Goal: Task Accomplishment & Management: Manage account settings

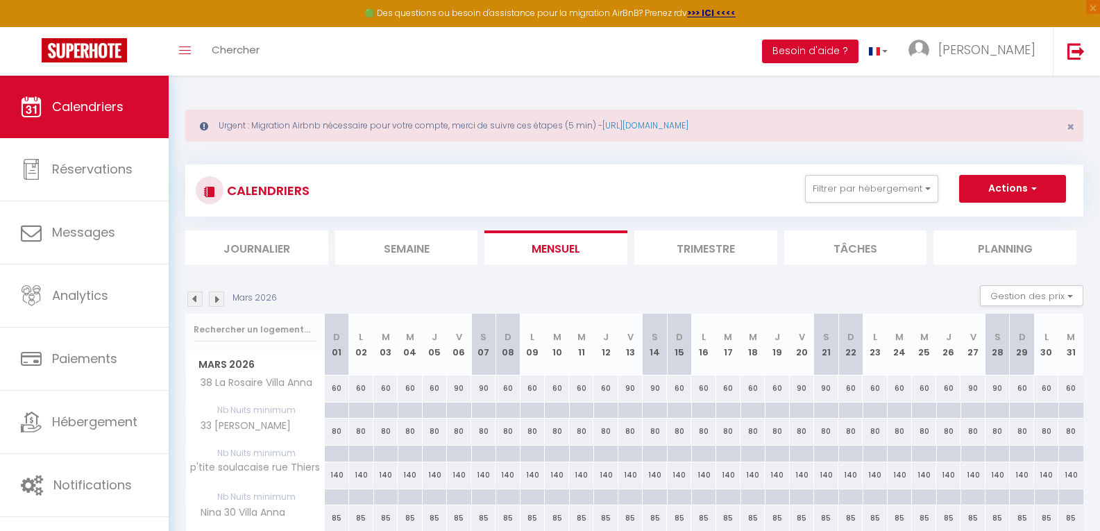
scroll to position [151, 0]
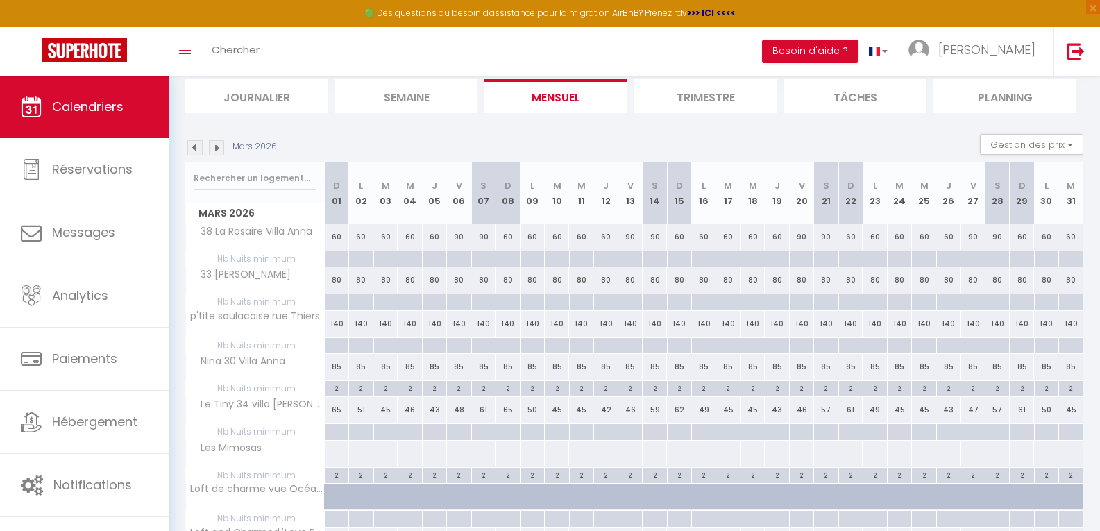
click at [218, 147] on img at bounding box center [216, 147] width 15 height 15
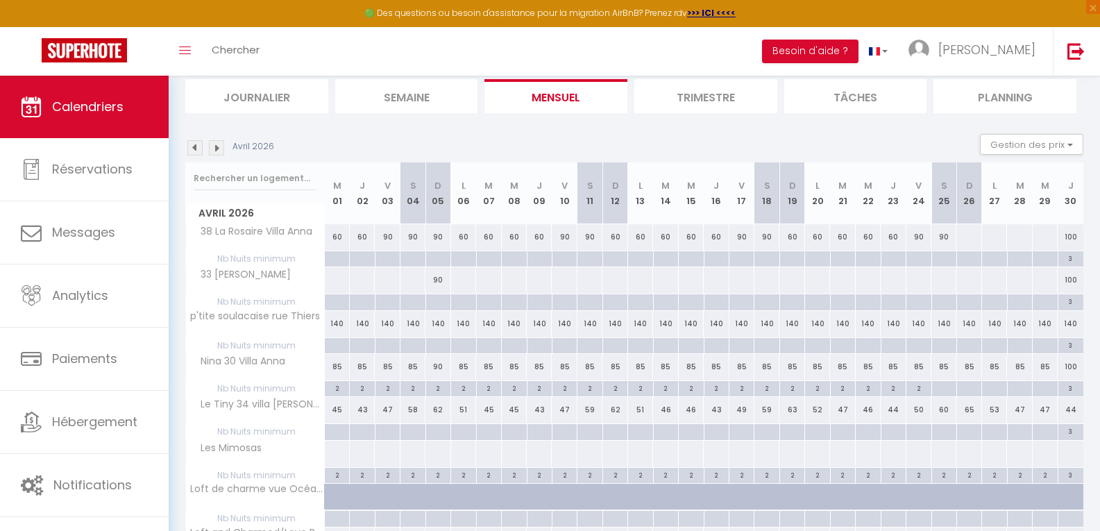
click at [204, 148] on div "Avril 2026" at bounding box center [231, 147] width 93 height 15
click at [194, 149] on img at bounding box center [194, 147] width 15 height 15
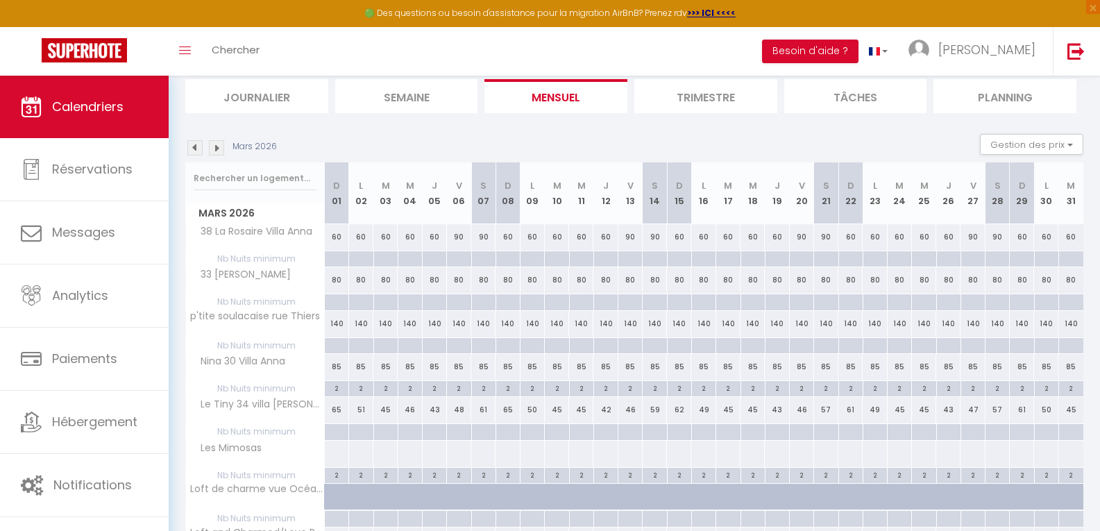
click at [217, 150] on img at bounding box center [216, 147] width 15 height 15
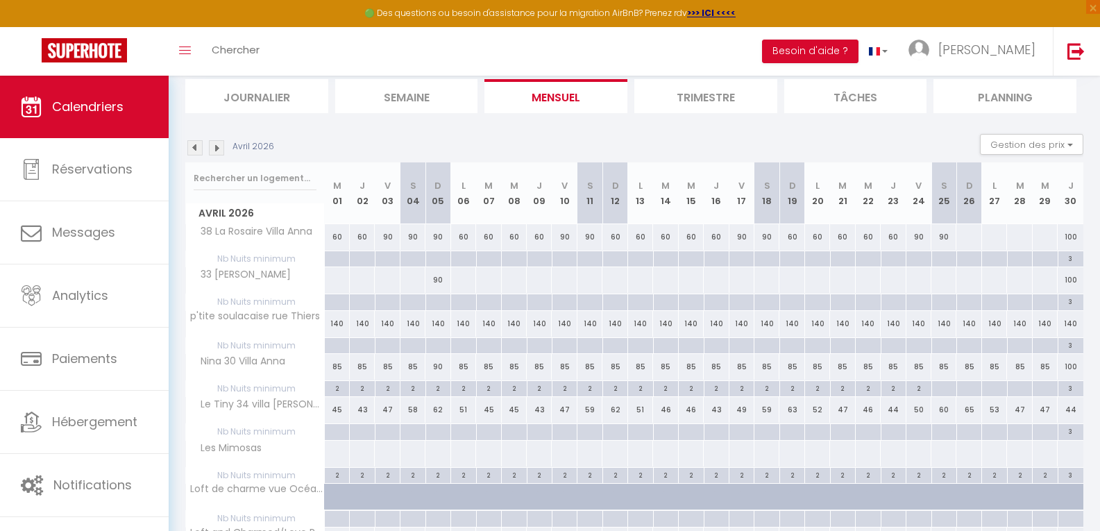
click at [335, 274] on div at bounding box center [337, 280] width 26 height 26
type input "Mer 01 Avril 2026"
type input "Jeu 02 Avril 2026"
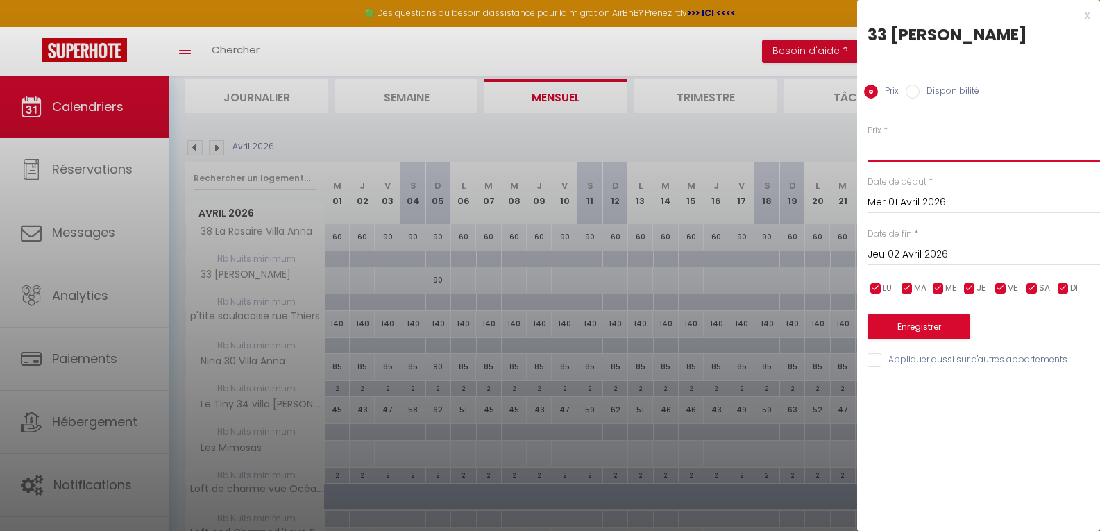
click at [896, 145] on input "Prix" at bounding box center [984, 149] width 233 height 25
type input "95"
click at [962, 252] on input "Jeu 02 Avril 2026" at bounding box center [984, 255] width 233 height 18
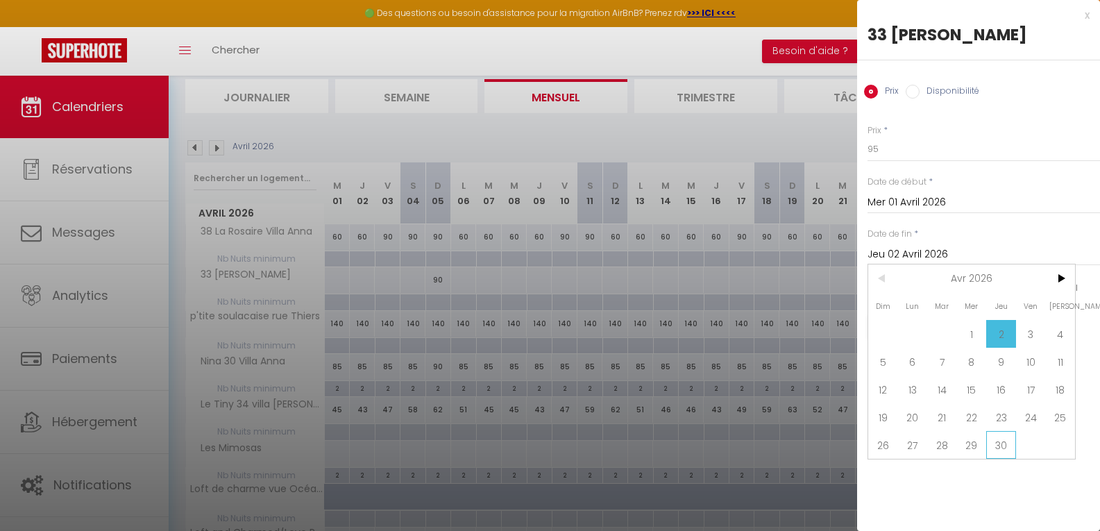
click at [1010, 446] on span "30" at bounding box center [1002, 445] width 30 height 28
type input "Jeu 30 Avril 2026"
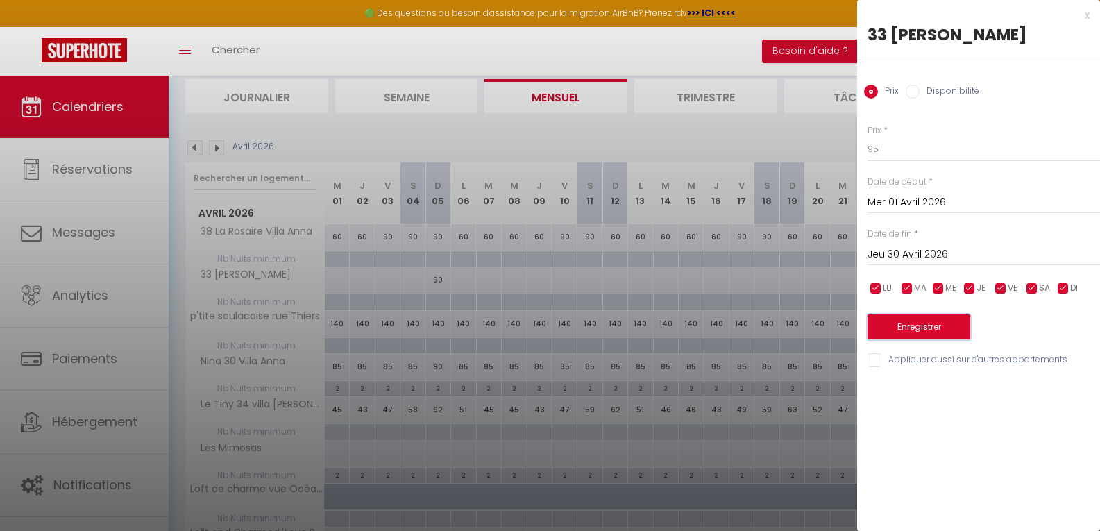
click at [937, 330] on button "Enregistrer" at bounding box center [919, 327] width 103 height 25
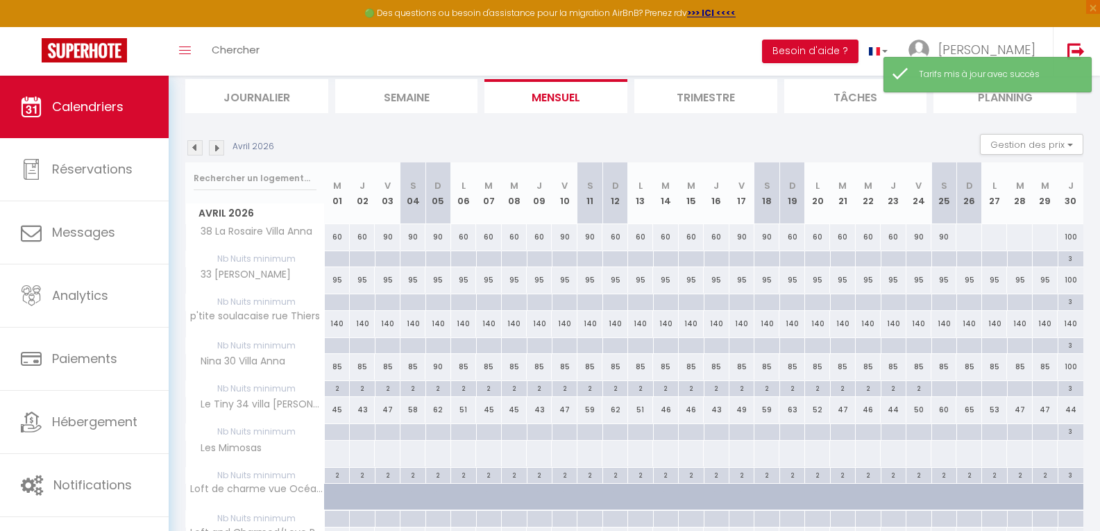
click at [219, 149] on img at bounding box center [216, 147] width 15 height 15
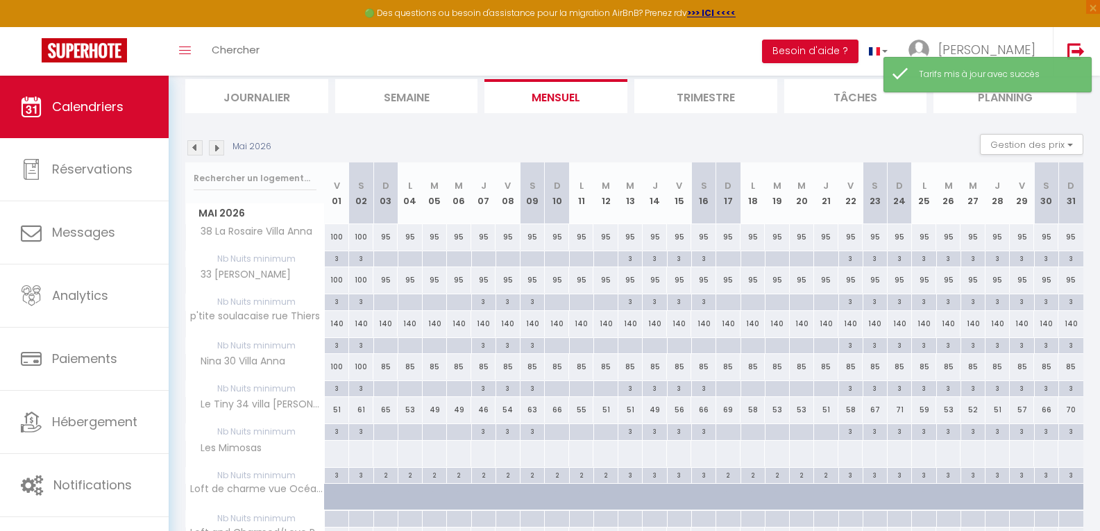
click at [219, 149] on img at bounding box center [216, 147] width 15 height 15
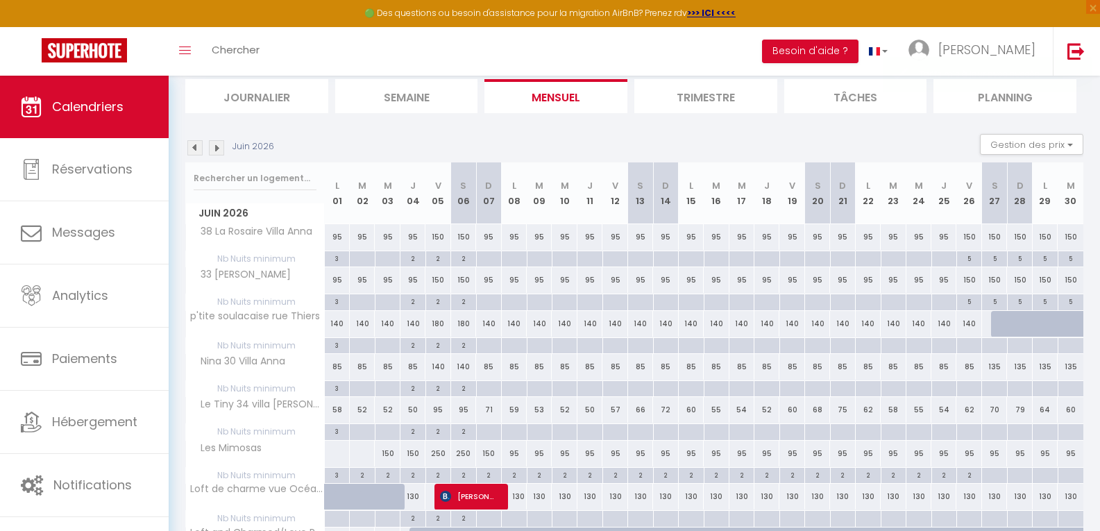
click at [194, 149] on img at bounding box center [194, 147] width 15 height 15
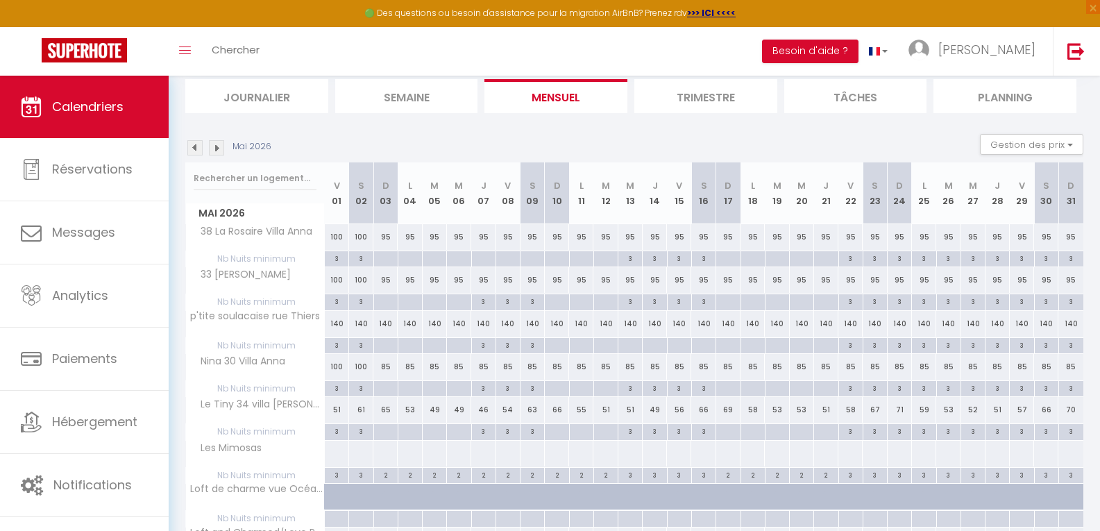
click at [194, 149] on img at bounding box center [194, 147] width 15 height 15
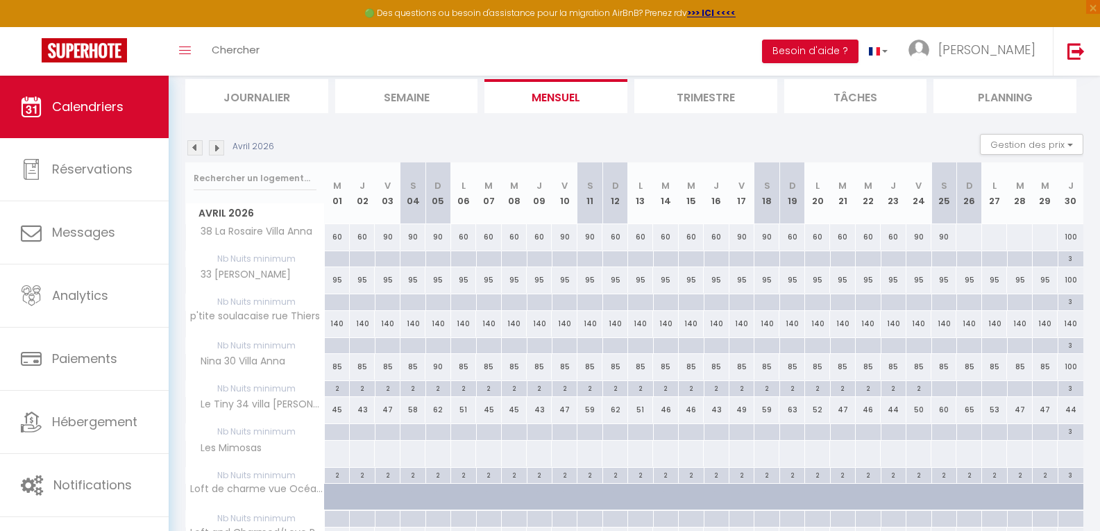
click at [194, 149] on img at bounding box center [194, 147] width 15 height 15
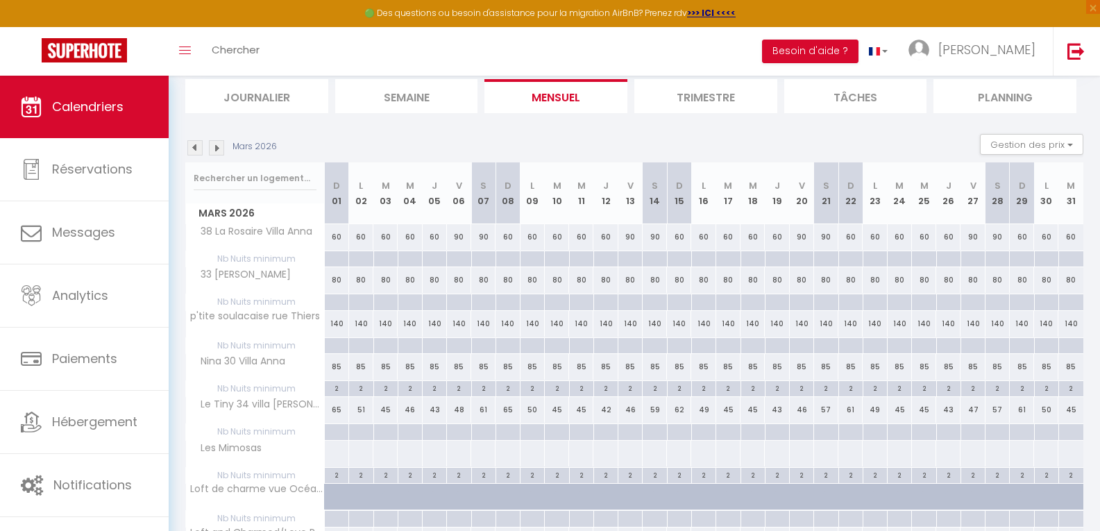
click at [194, 149] on img at bounding box center [194, 147] width 15 height 15
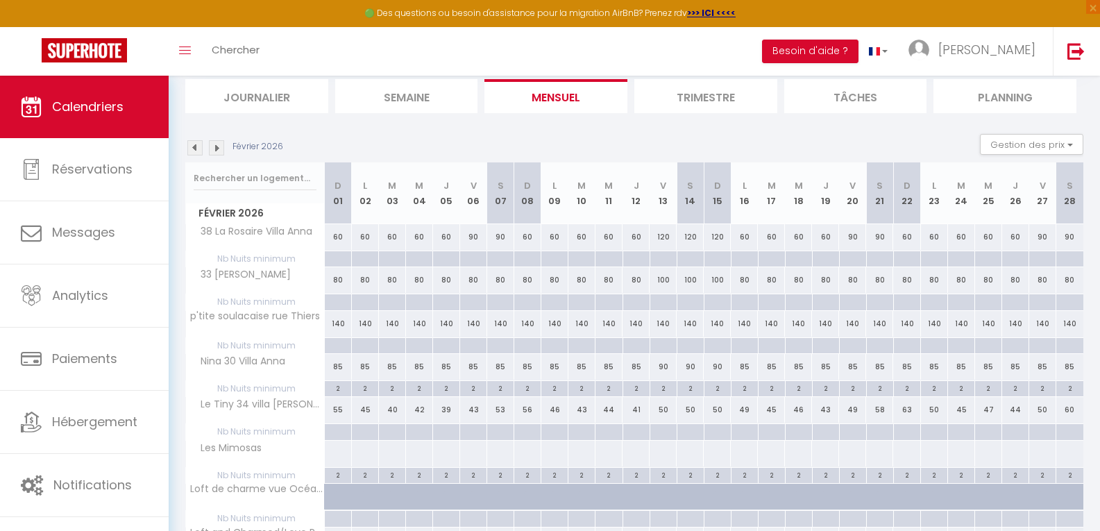
click at [194, 149] on img at bounding box center [194, 147] width 15 height 15
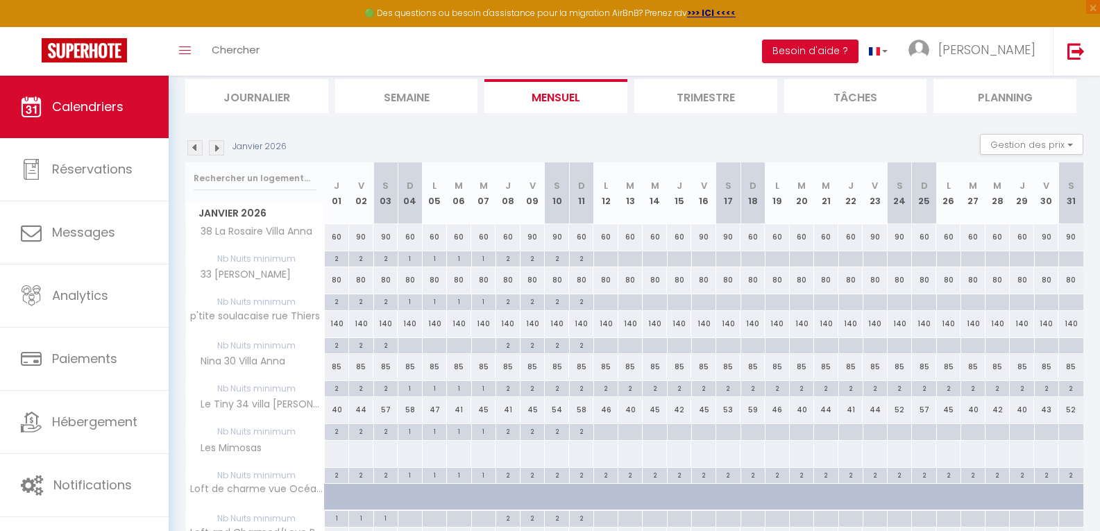
click at [194, 149] on img at bounding box center [194, 147] width 15 height 15
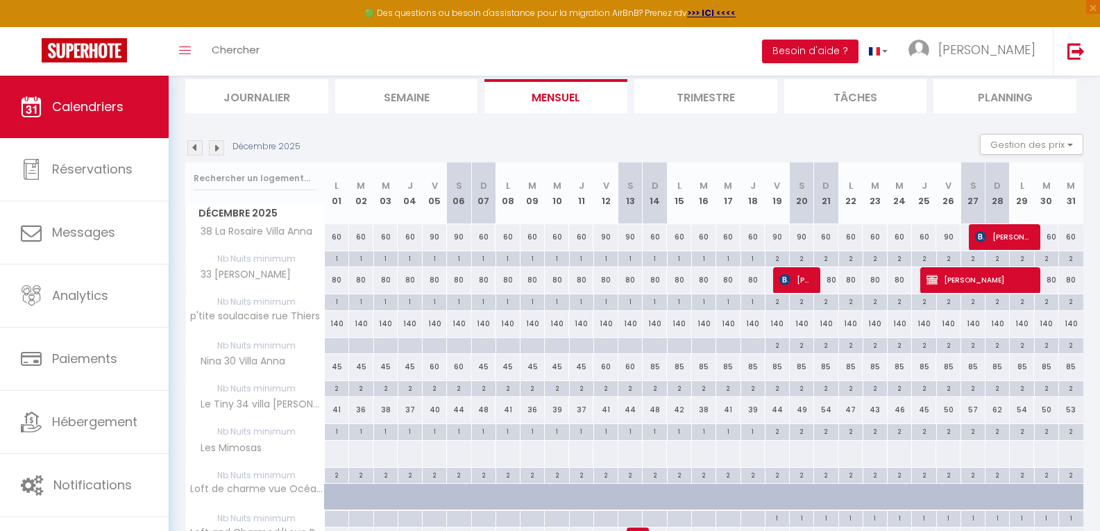
click at [194, 149] on img at bounding box center [194, 147] width 15 height 15
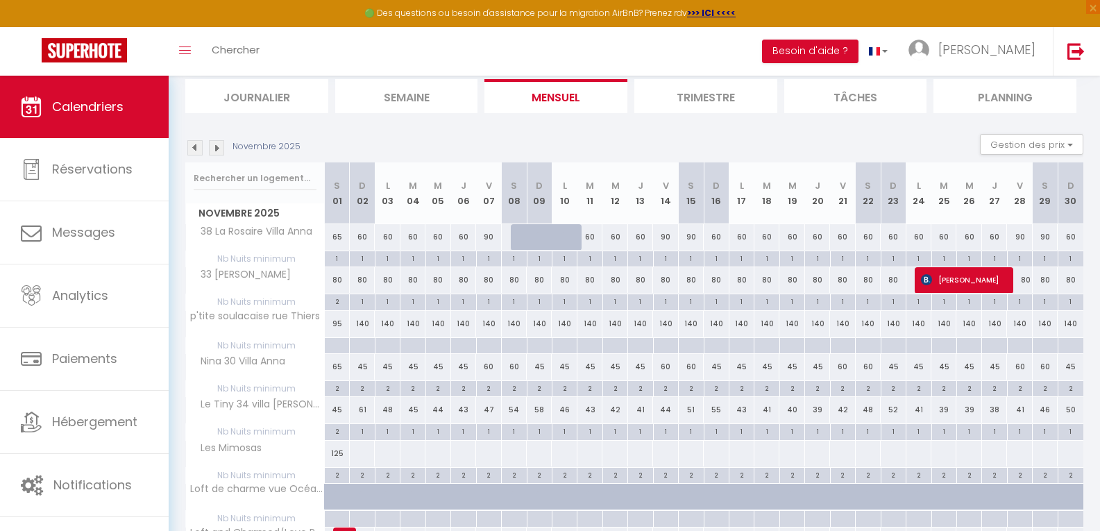
click at [194, 149] on img at bounding box center [194, 147] width 15 height 15
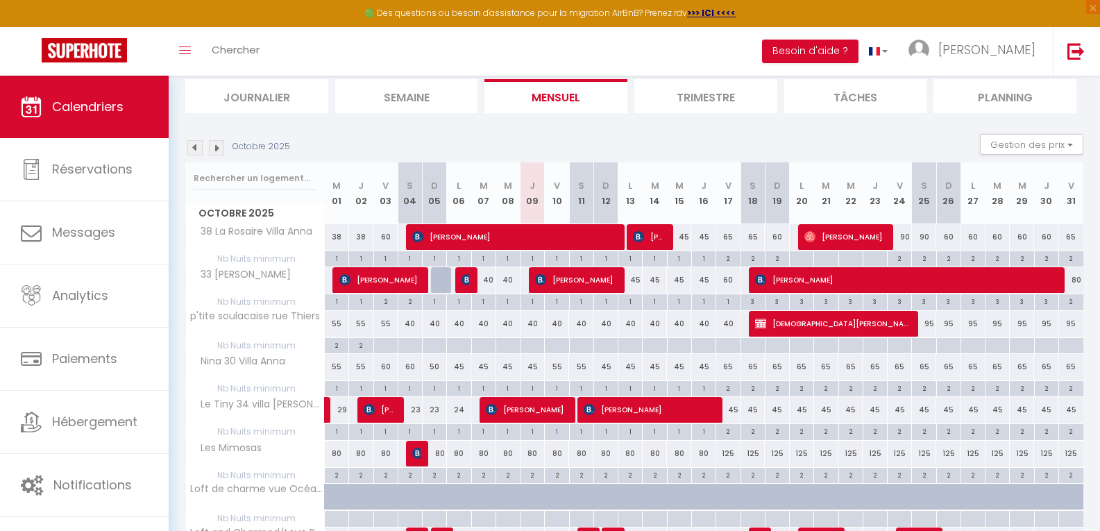
click at [216, 148] on img at bounding box center [216, 147] width 15 height 15
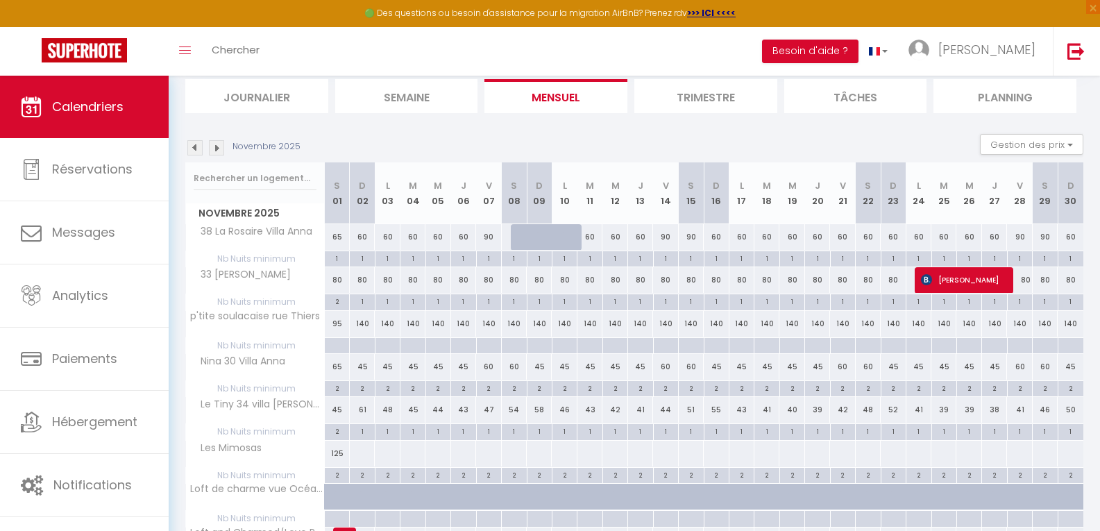
click at [216, 148] on img at bounding box center [216, 147] width 15 height 15
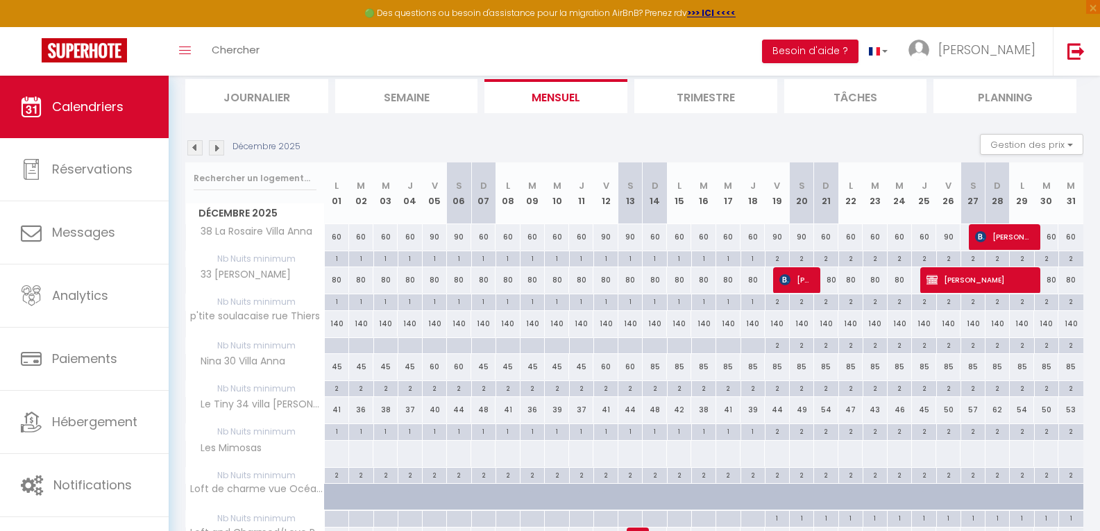
click at [216, 148] on img at bounding box center [216, 147] width 15 height 15
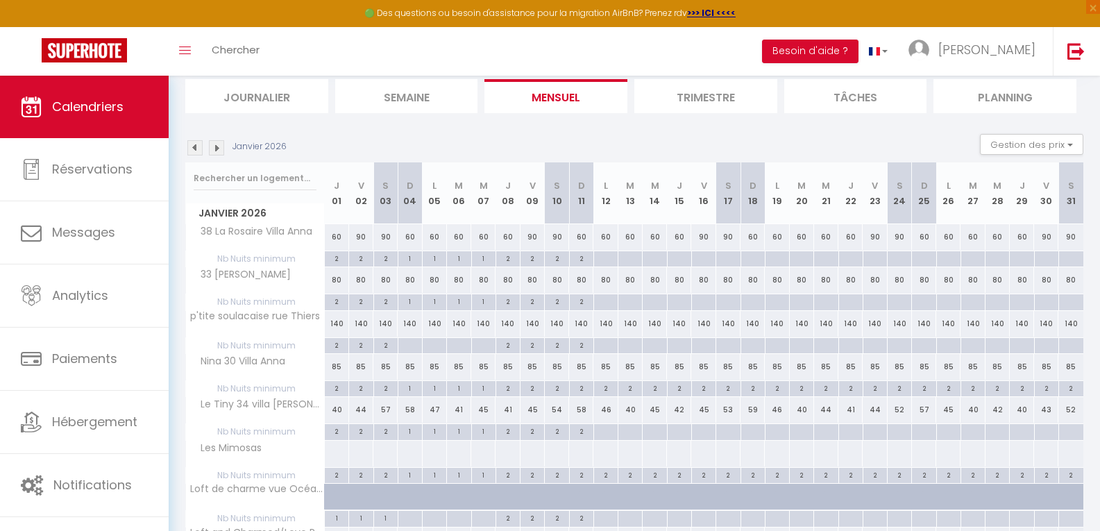
click at [216, 151] on img at bounding box center [216, 147] width 15 height 15
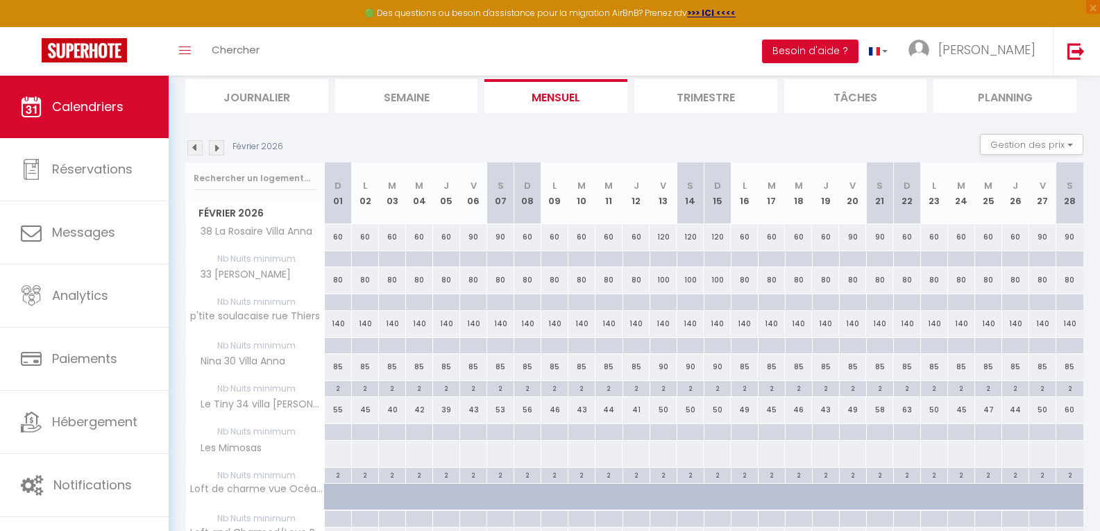
click at [195, 150] on img at bounding box center [194, 147] width 15 height 15
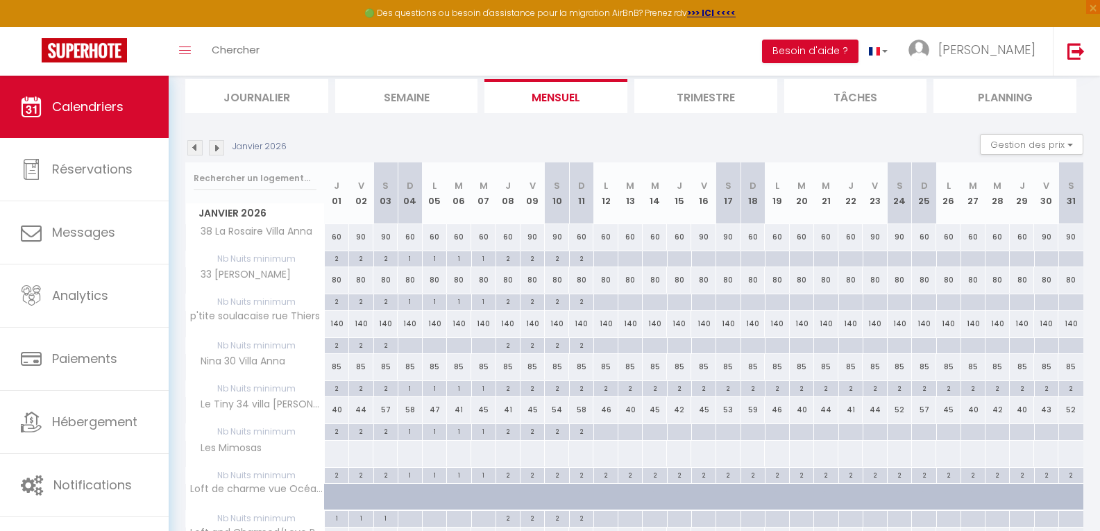
click at [605, 257] on div at bounding box center [606, 259] width 24 height 16
type input "Lun 12 Janvier 2026"
type input "[DATE]"
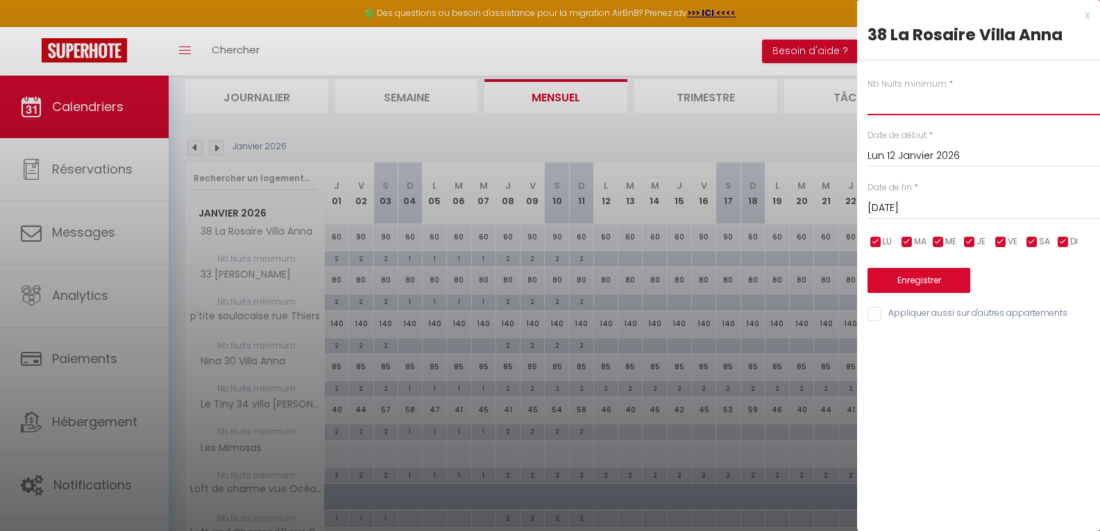
click at [918, 110] on input "text" at bounding box center [984, 102] width 233 height 25
click at [605, 237] on div at bounding box center [550, 265] width 1100 height 531
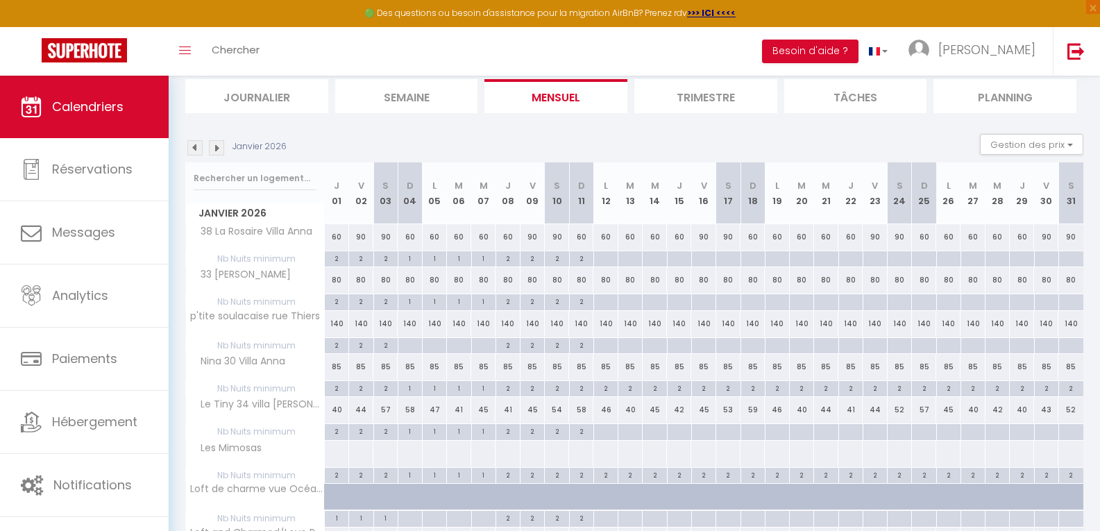
click at [605, 237] on div "60" at bounding box center [606, 237] width 24 height 26
type input "60"
type input "Lun 12 Janvier 2026"
type input "[DATE]"
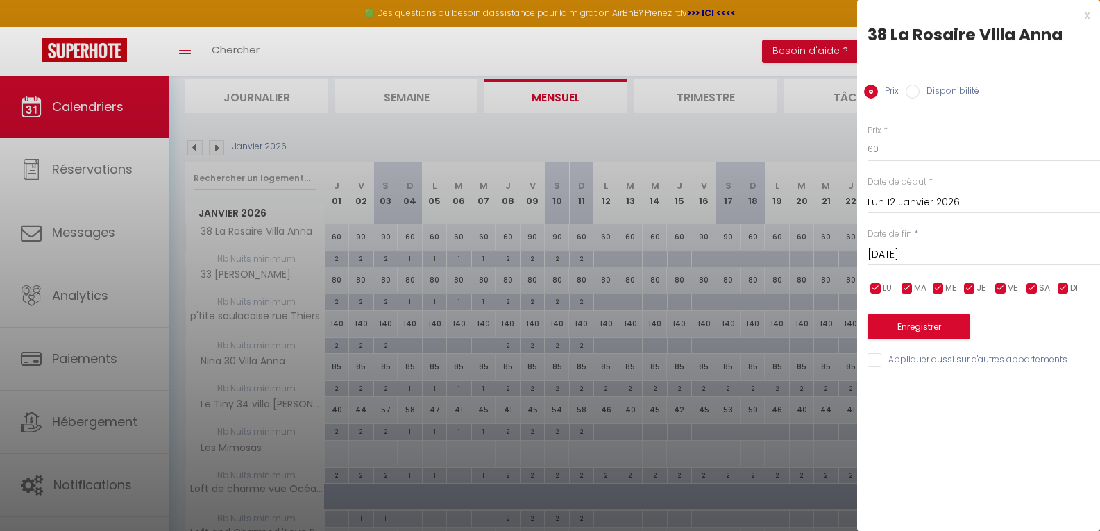
click at [605, 237] on div at bounding box center [550, 265] width 1100 height 531
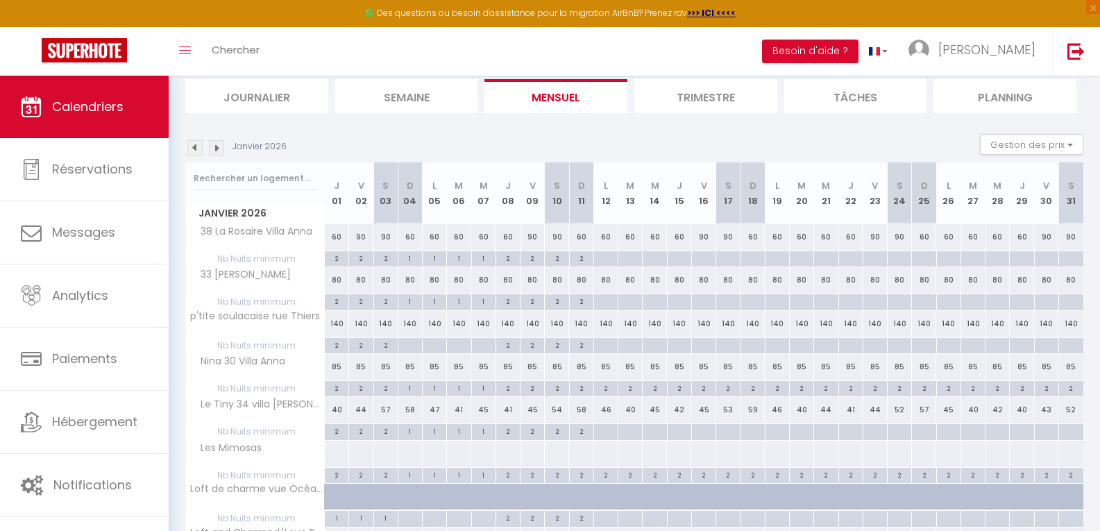
click at [193, 141] on img at bounding box center [194, 147] width 15 height 15
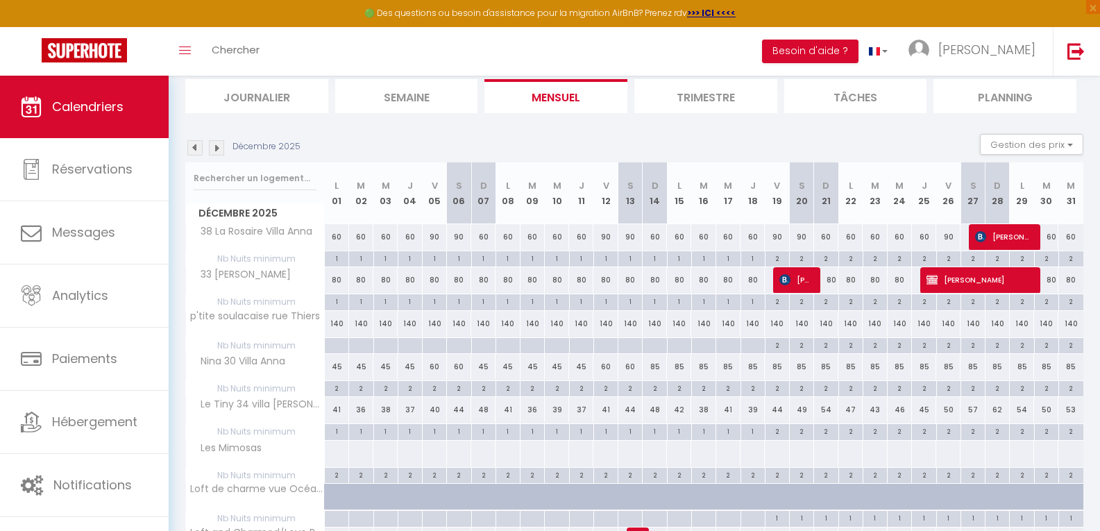
click at [193, 141] on img at bounding box center [194, 147] width 15 height 15
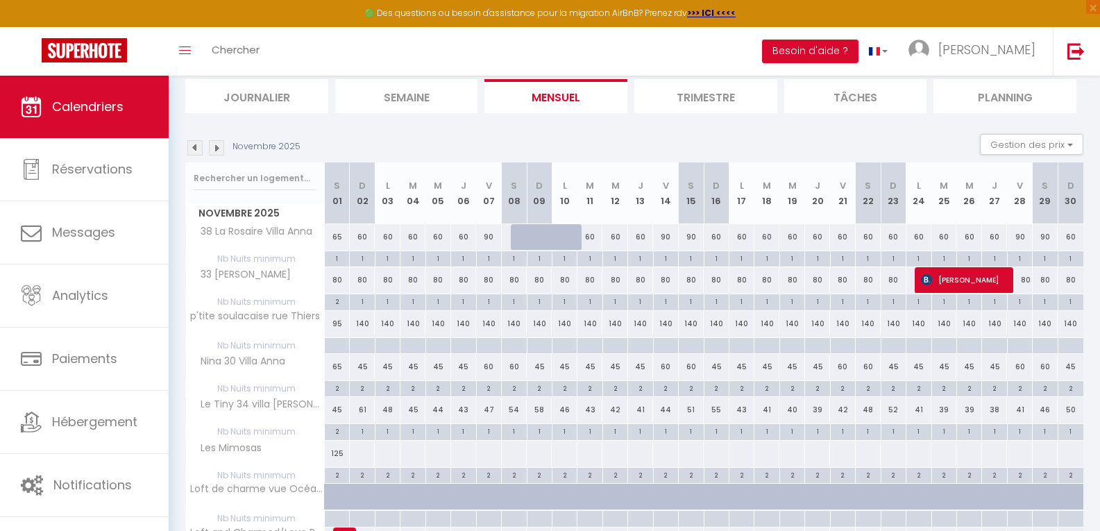
click at [193, 141] on img at bounding box center [194, 147] width 15 height 15
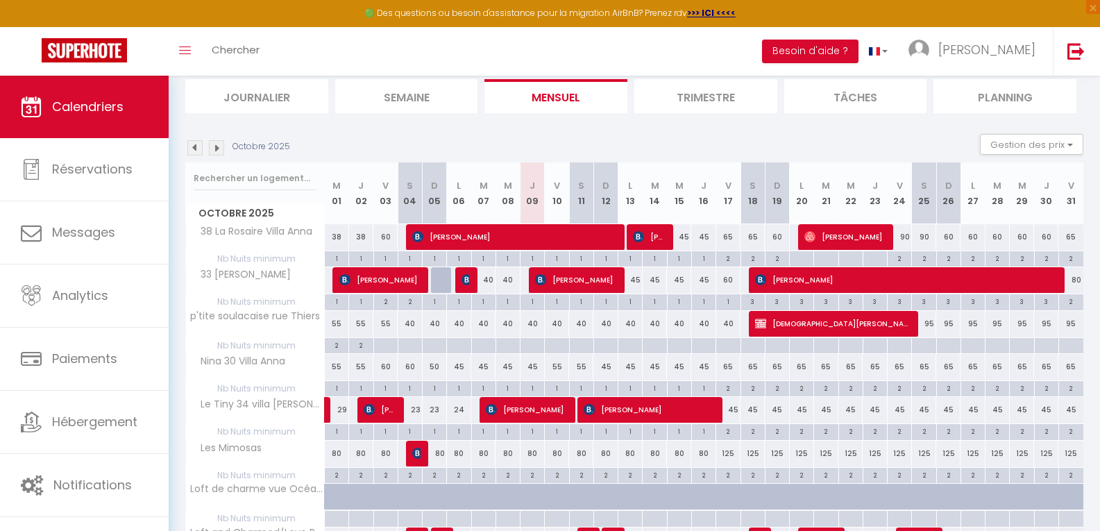
click at [217, 146] on img at bounding box center [216, 147] width 15 height 15
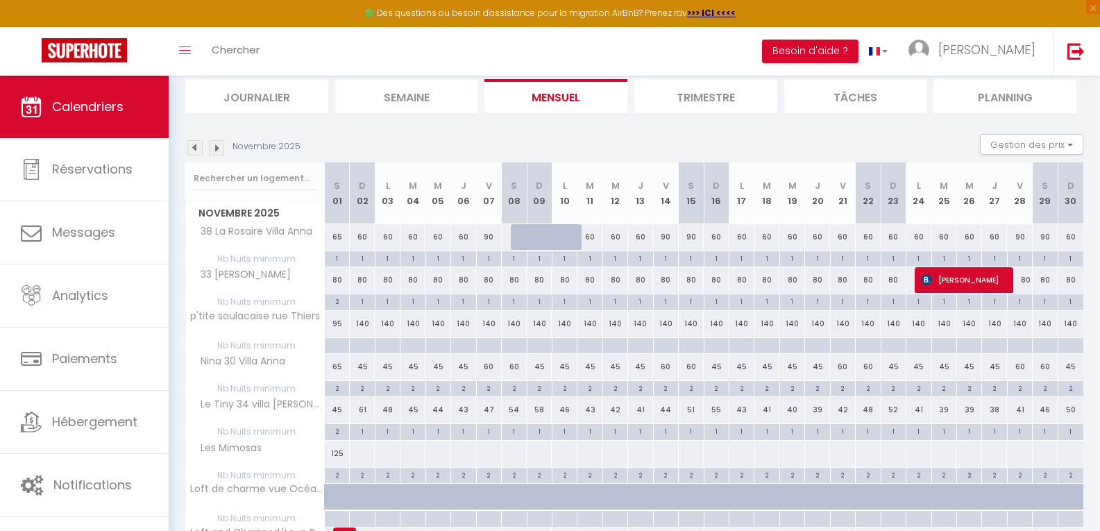
click at [217, 146] on img at bounding box center [216, 147] width 15 height 15
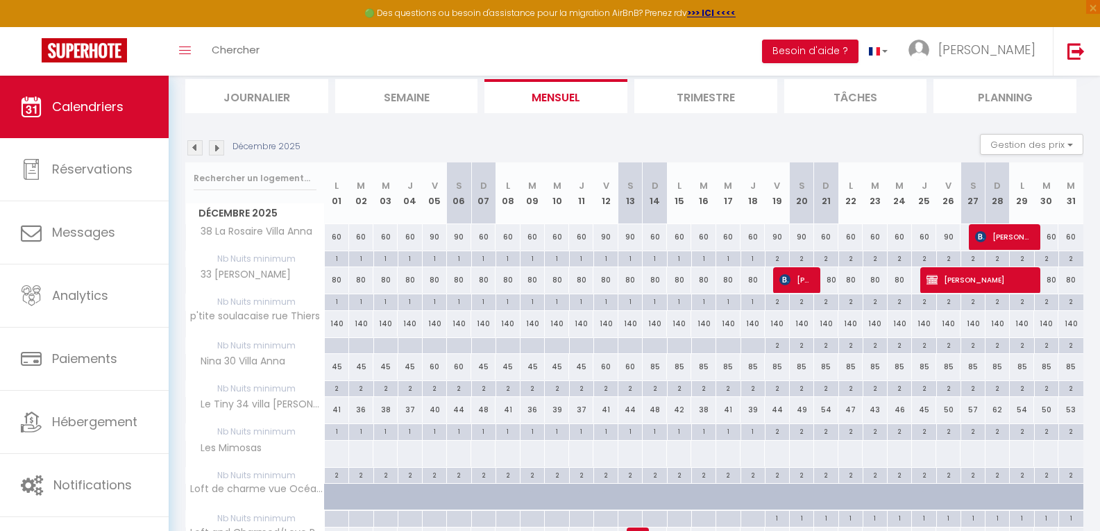
click at [217, 146] on img at bounding box center [216, 147] width 15 height 15
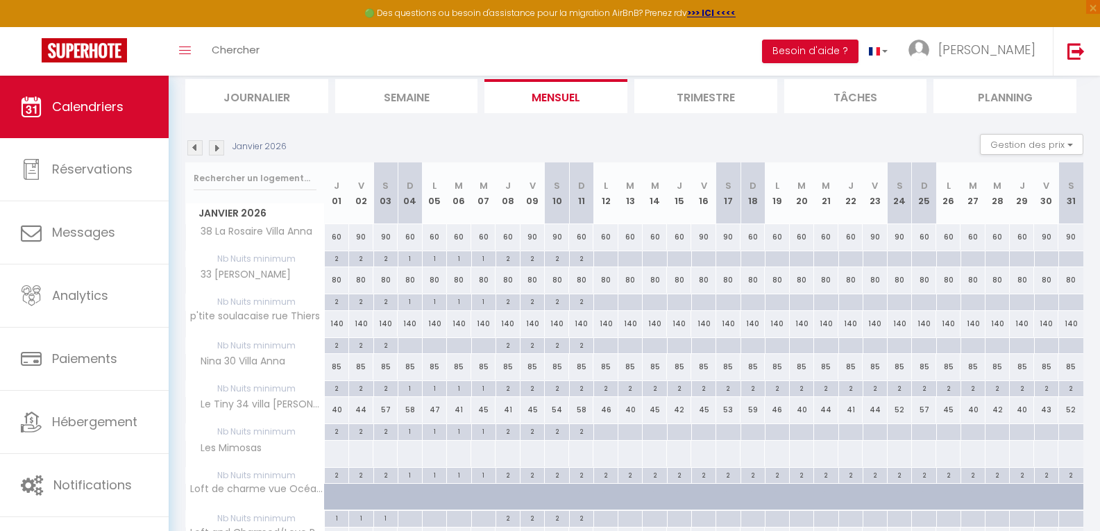
click at [217, 146] on img at bounding box center [216, 147] width 15 height 15
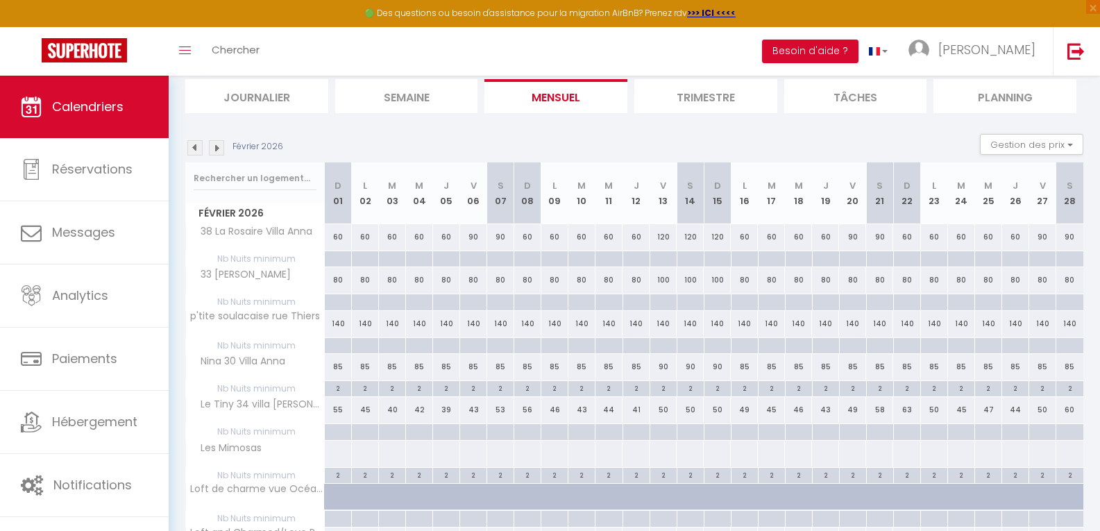
click at [217, 146] on img at bounding box center [216, 147] width 15 height 15
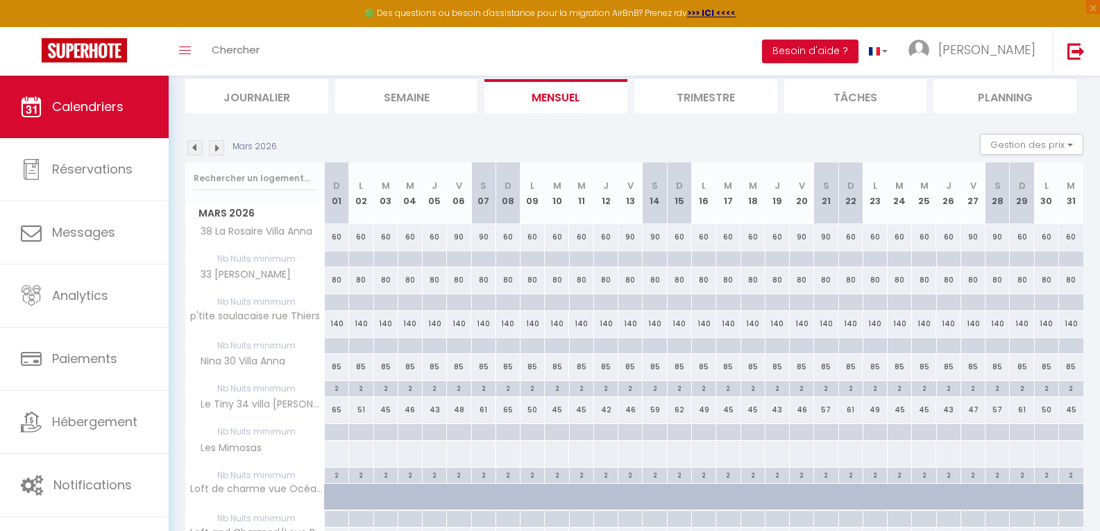
click at [215, 151] on img at bounding box center [216, 147] width 15 height 15
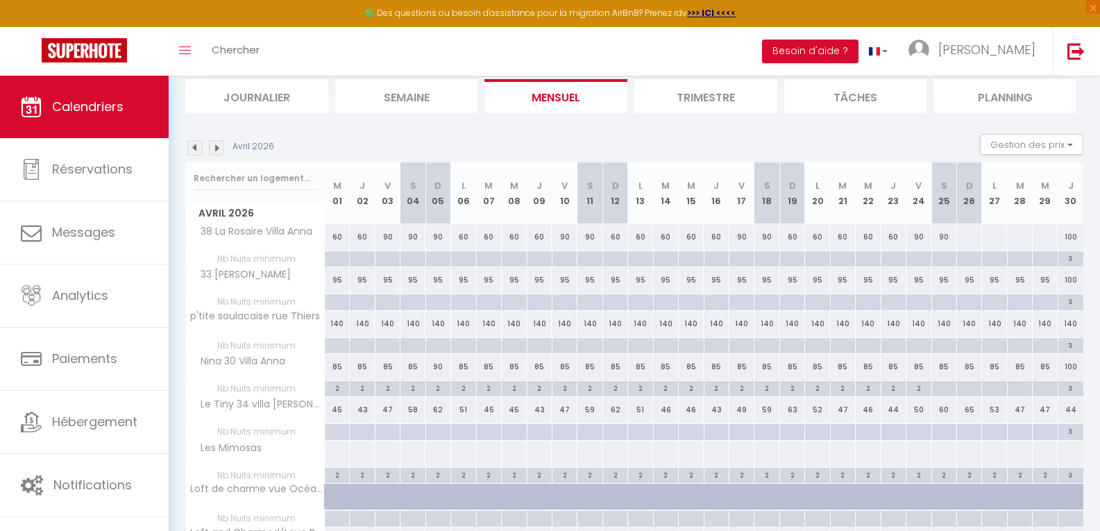
click at [215, 151] on img at bounding box center [216, 147] width 15 height 15
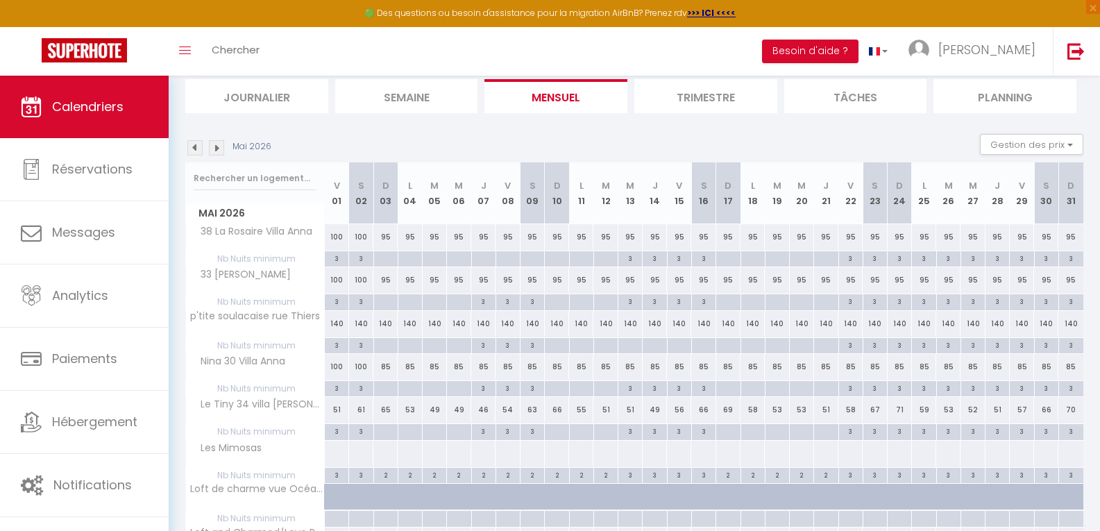
click at [215, 151] on img at bounding box center [216, 147] width 15 height 15
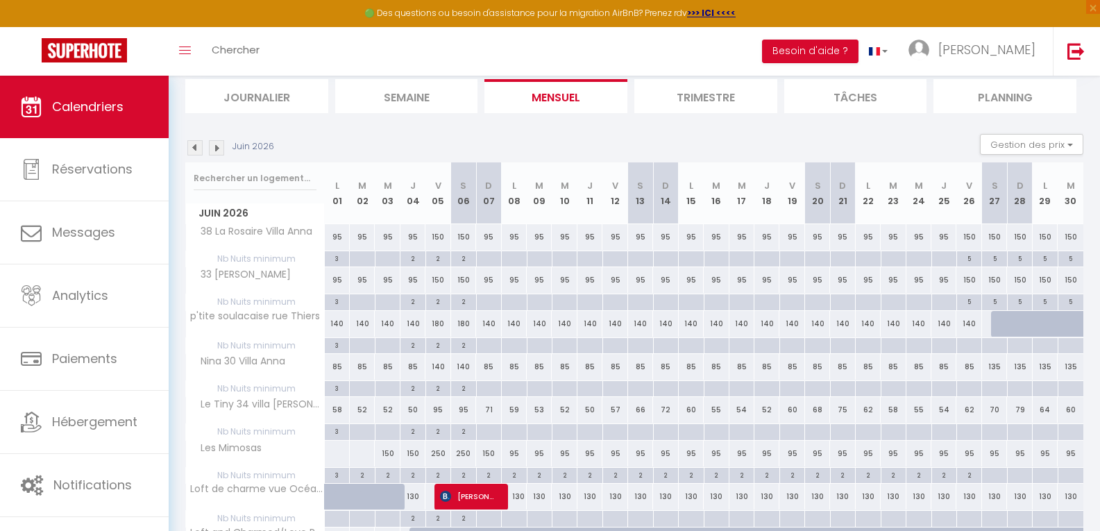
click at [214, 145] on img at bounding box center [216, 147] width 15 height 15
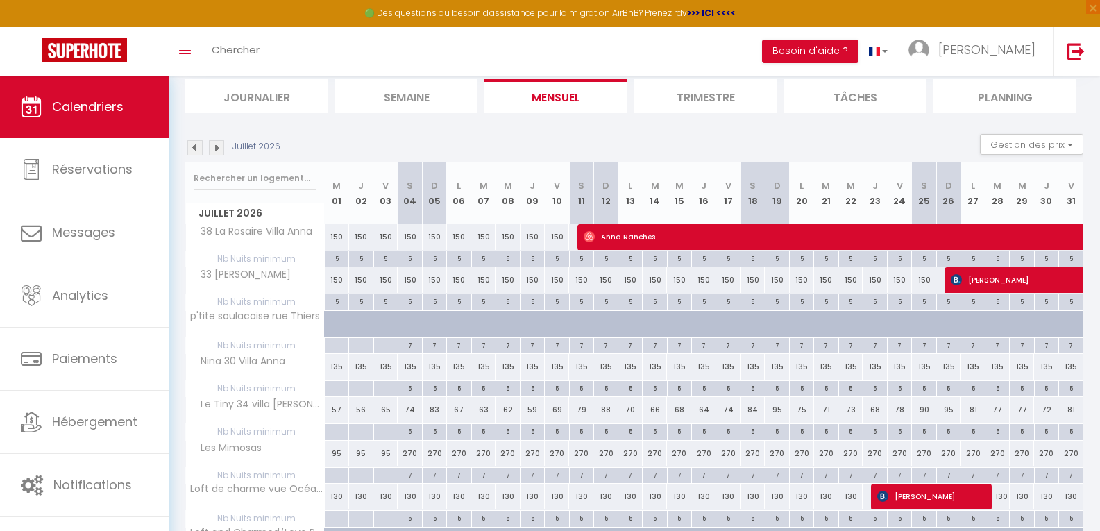
click at [196, 152] on img at bounding box center [194, 147] width 15 height 15
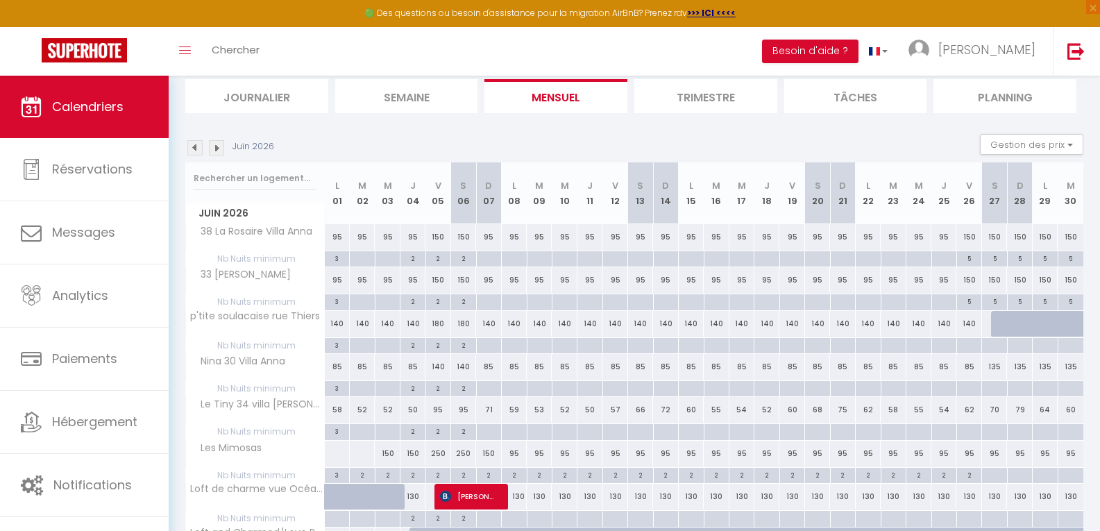
click at [196, 152] on img at bounding box center [194, 147] width 15 height 15
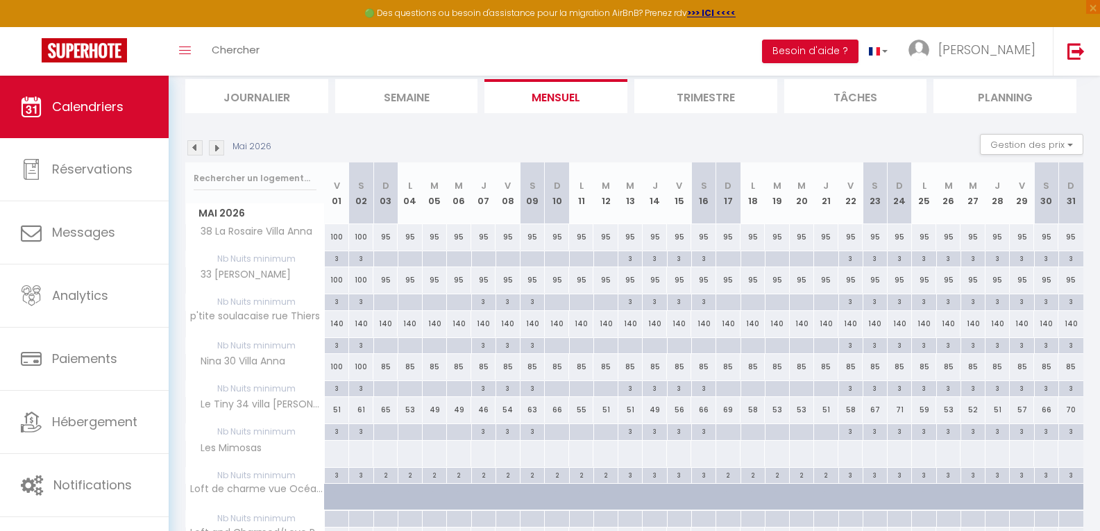
click at [196, 152] on img at bounding box center [194, 147] width 15 height 15
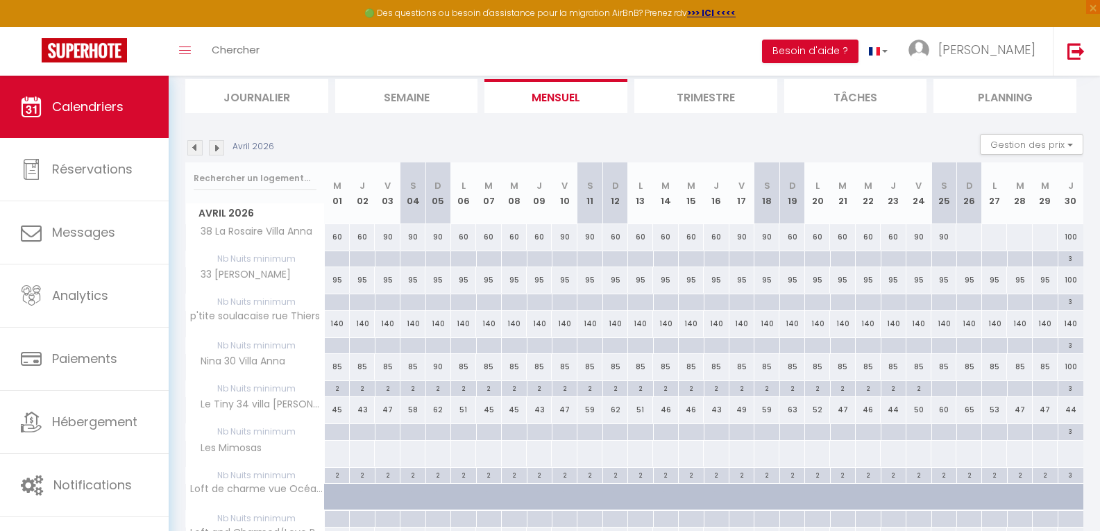
click at [196, 152] on img at bounding box center [194, 147] width 15 height 15
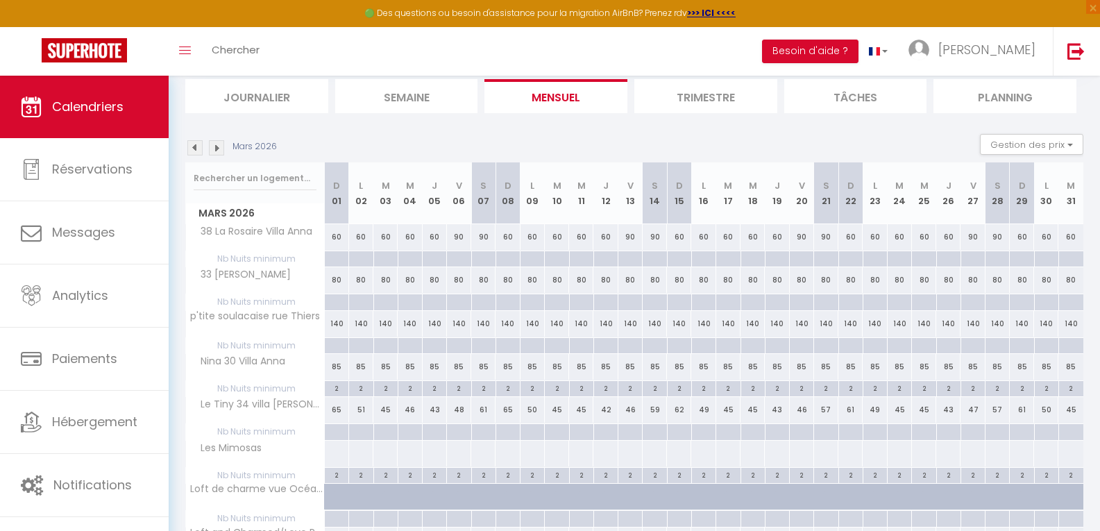
click at [215, 149] on img at bounding box center [216, 147] width 15 height 15
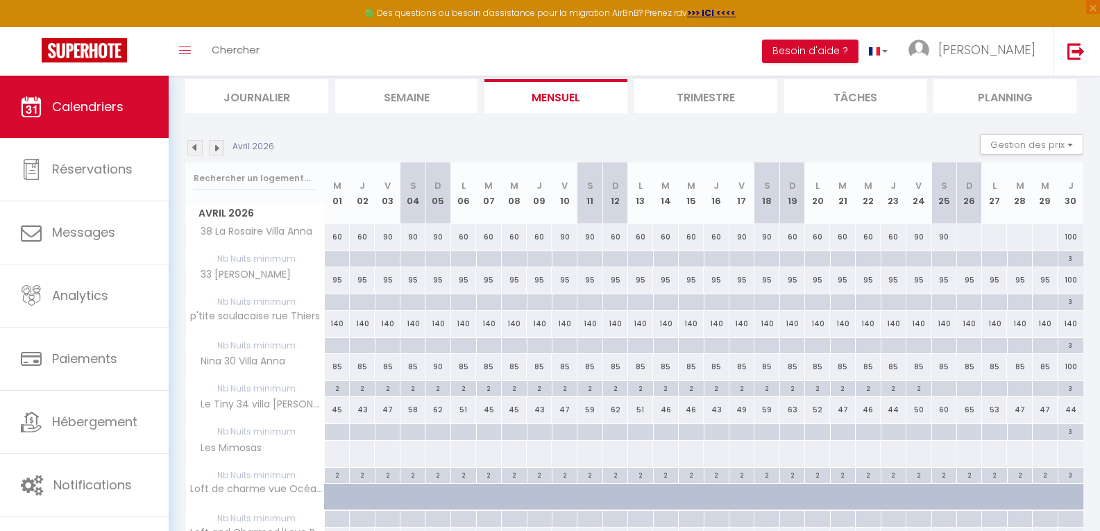
click at [194, 148] on img at bounding box center [194, 147] width 15 height 15
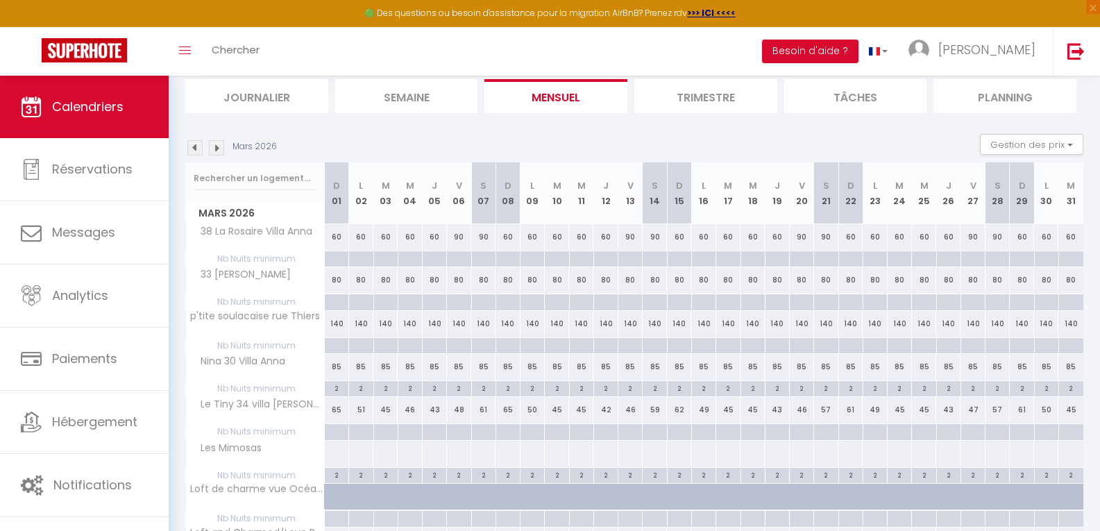
click at [194, 148] on img at bounding box center [194, 147] width 15 height 15
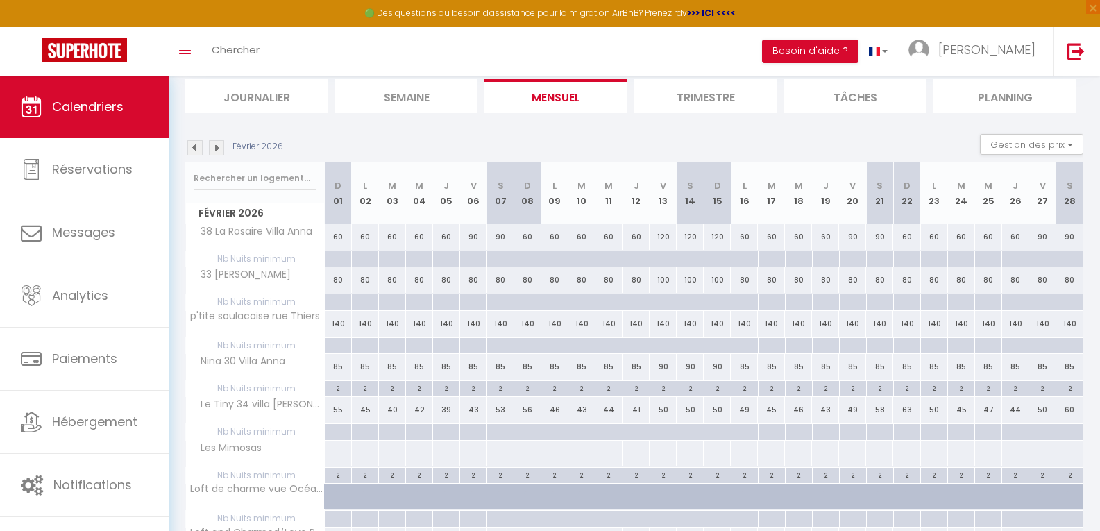
click at [194, 148] on img at bounding box center [194, 147] width 15 height 15
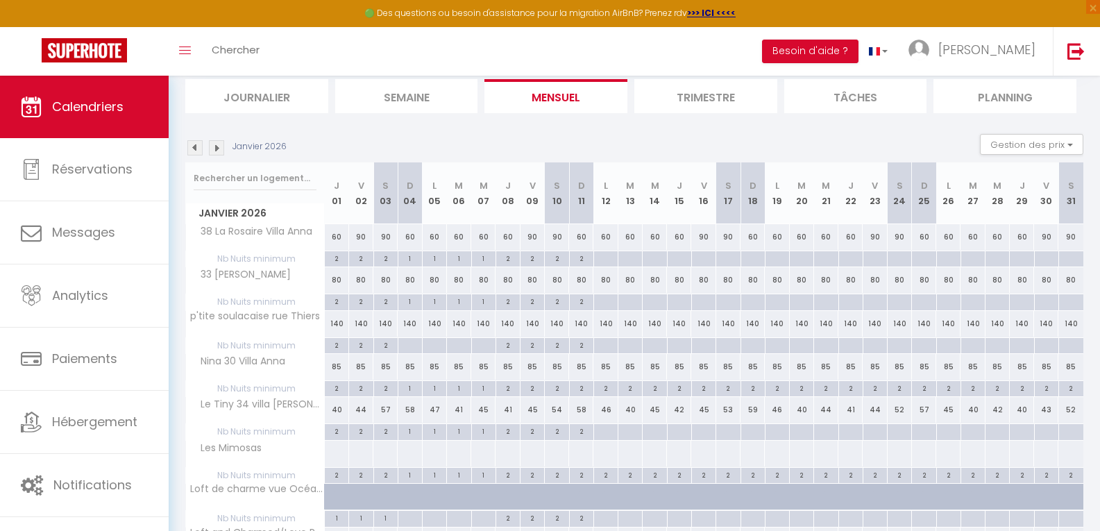
click at [337, 450] on div at bounding box center [336, 454] width 25 height 26
type input "Jeu 01 Janvier 2026"
type input "Ven 02 Janvier 2026"
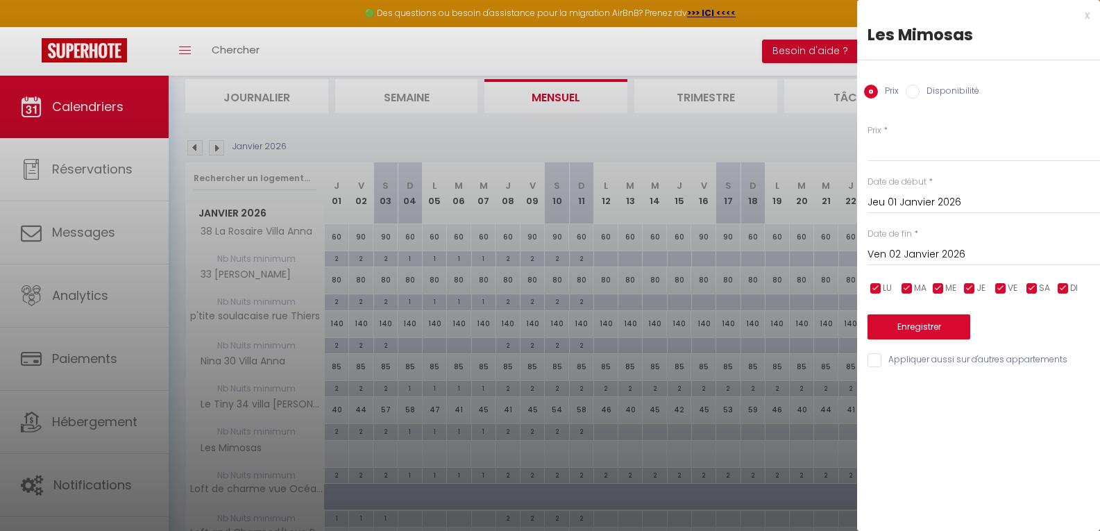
click at [193, 147] on div at bounding box center [550, 265] width 1100 height 531
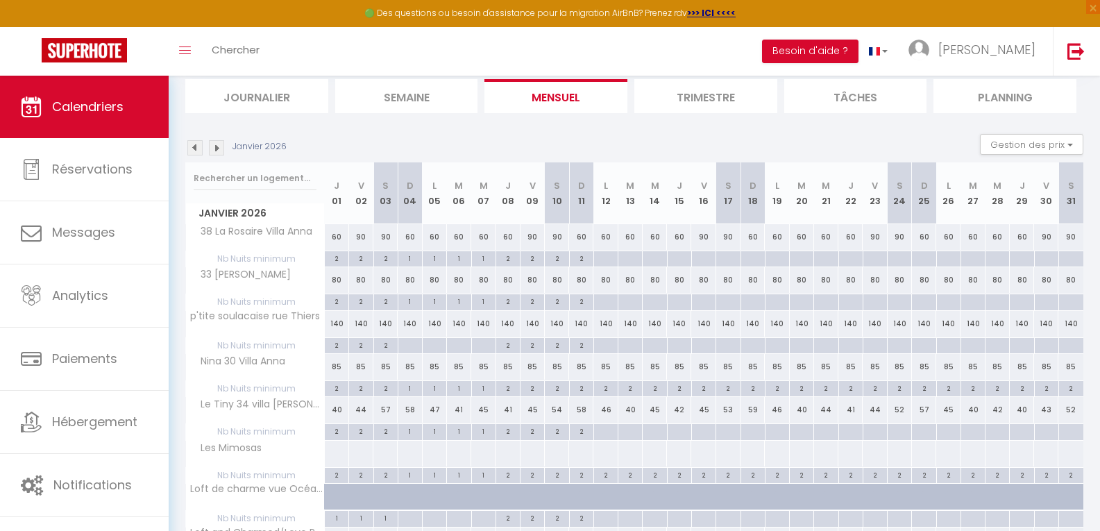
click at [193, 147] on img at bounding box center [194, 147] width 15 height 15
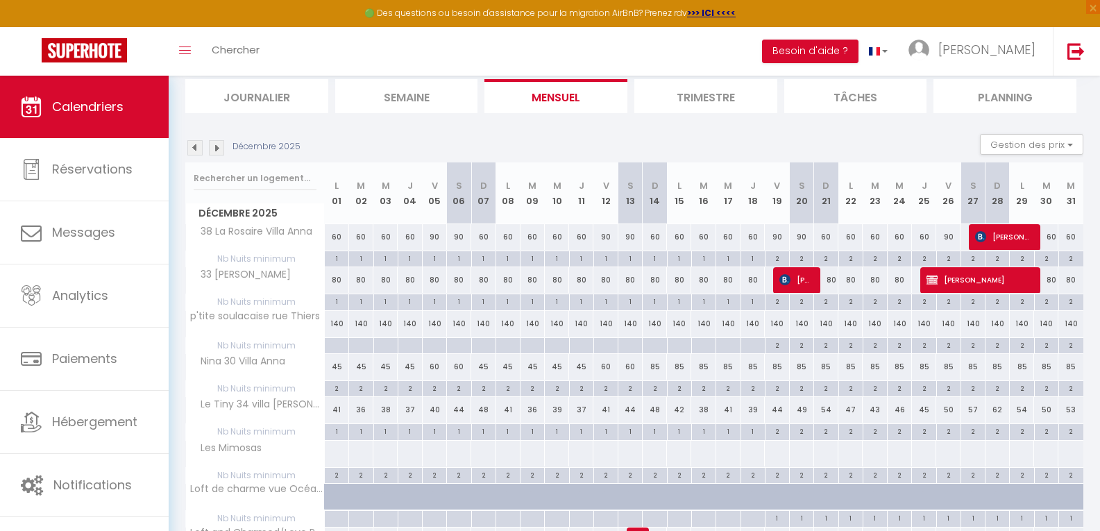
click at [196, 147] on img at bounding box center [194, 147] width 15 height 15
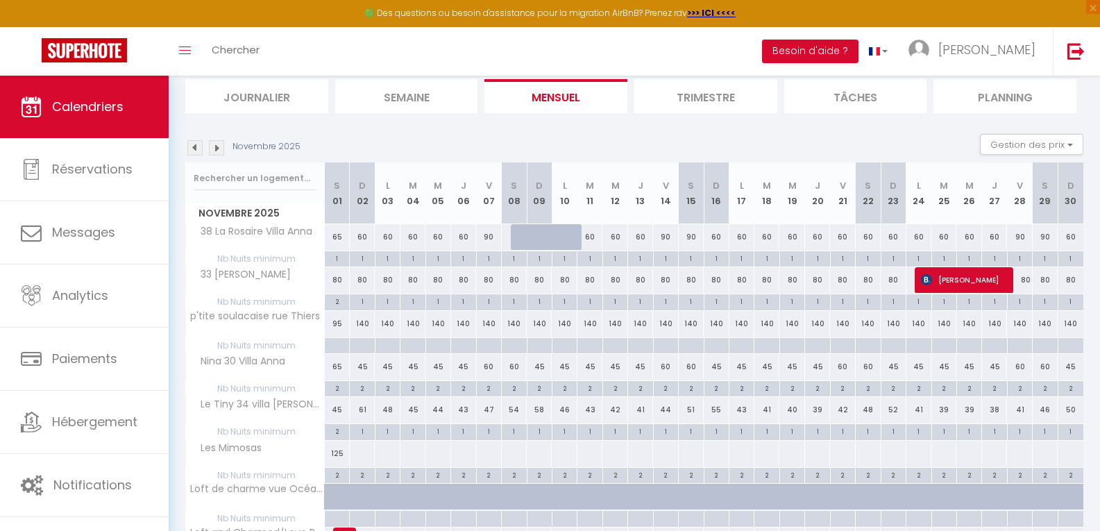
click at [361, 451] on div at bounding box center [362, 454] width 26 height 26
type input "Dim 02 Novembre 2025"
type input "Lun 03 Novembre 2025"
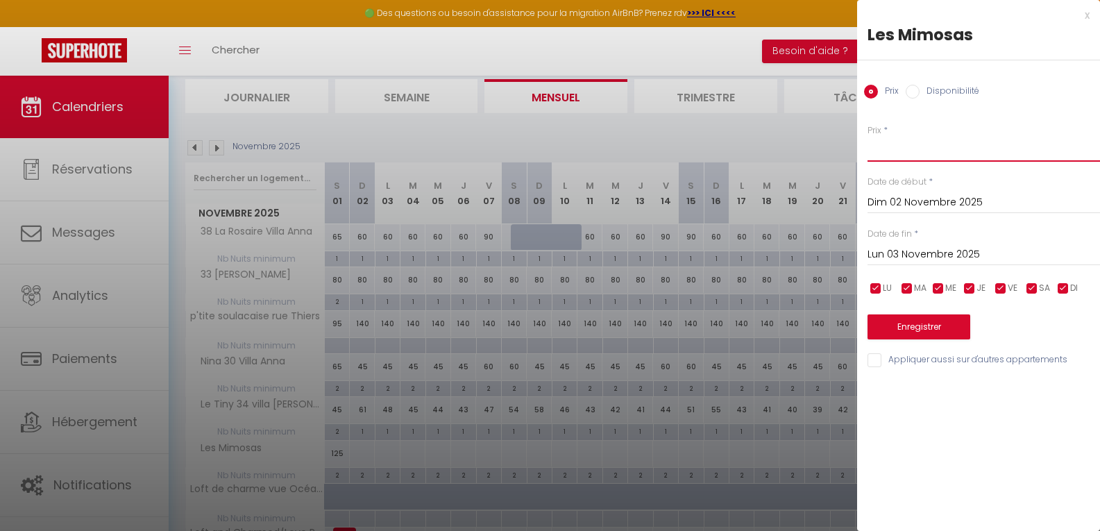
click at [898, 142] on input "Prix" at bounding box center [984, 149] width 233 height 25
type input "120"
click at [925, 254] on input "Lun 03 Novembre 2025" at bounding box center [984, 255] width 233 height 18
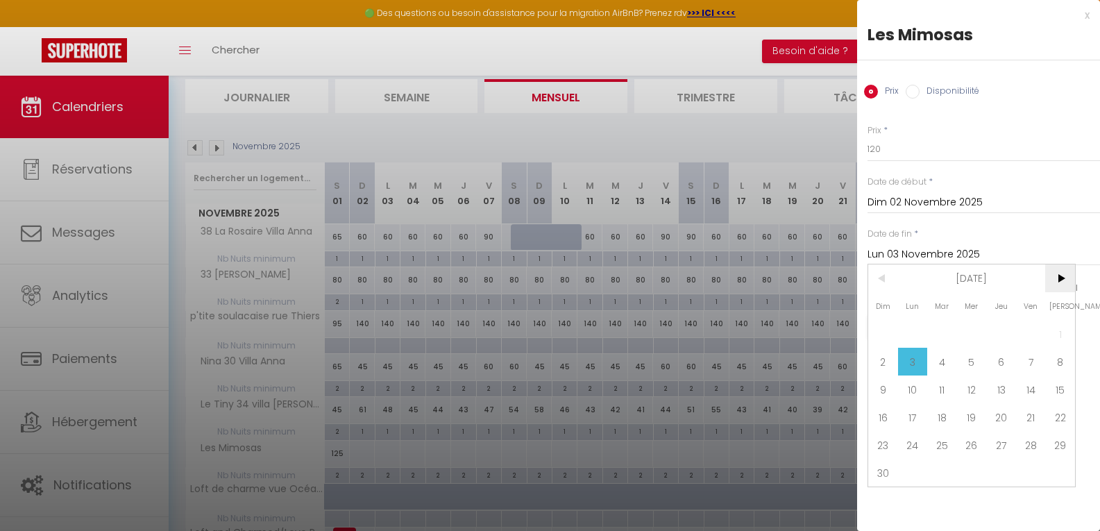
click at [1064, 283] on span ">" at bounding box center [1061, 279] width 30 height 28
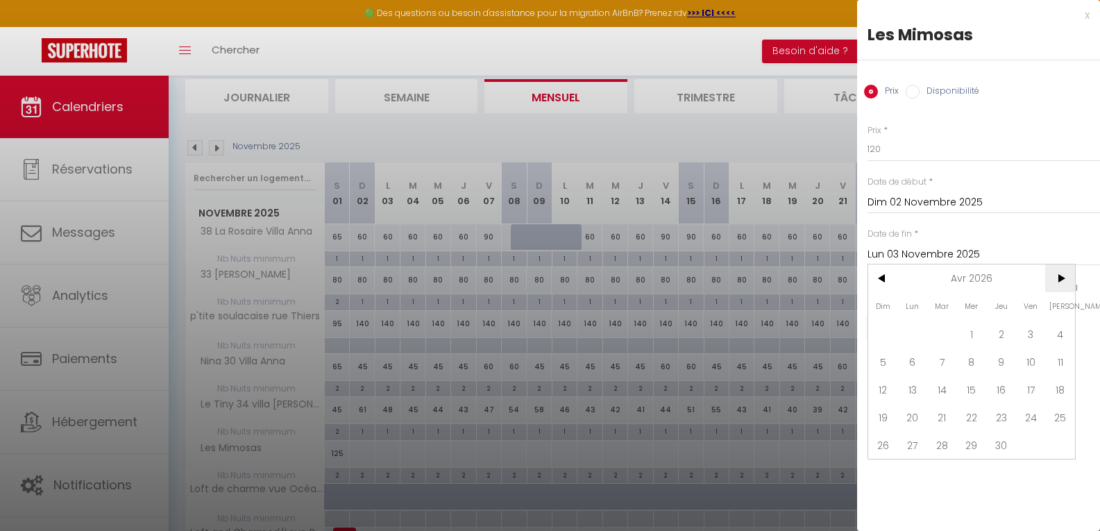
click at [1064, 283] on span ">" at bounding box center [1061, 279] width 30 height 28
click at [938, 443] on span "30" at bounding box center [943, 445] width 30 height 28
type input "[DATE]"
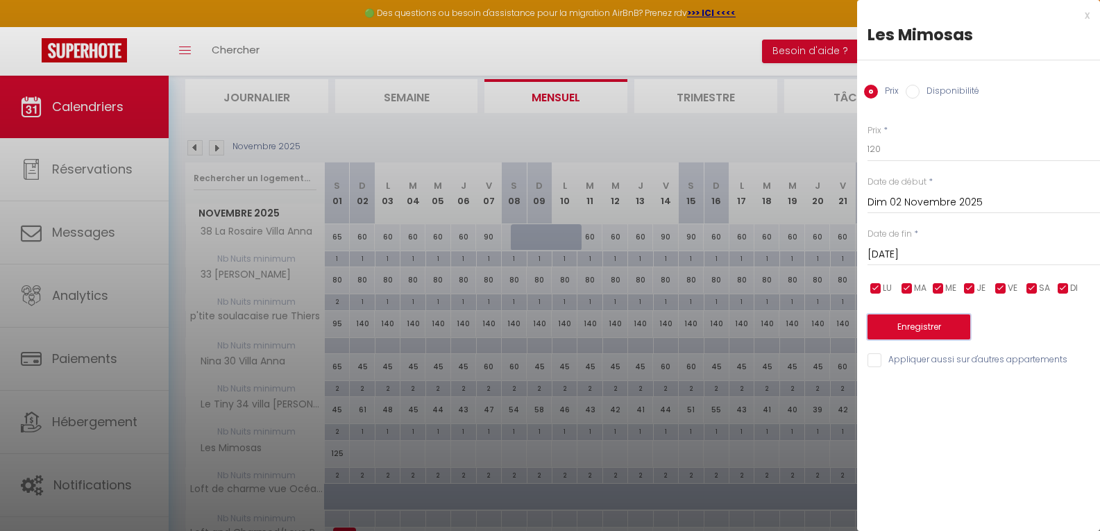
click at [936, 328] on button "Enregistrer" at bounding box center [919, 327] width 103 height 25
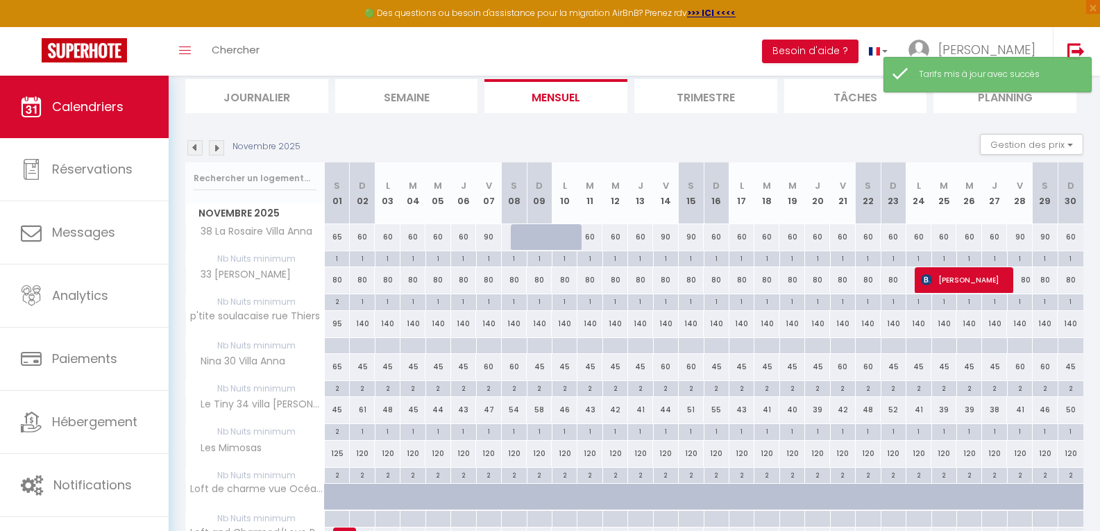
click at [221, 149] on img at bounding box center [216, 147] width 15 height 15
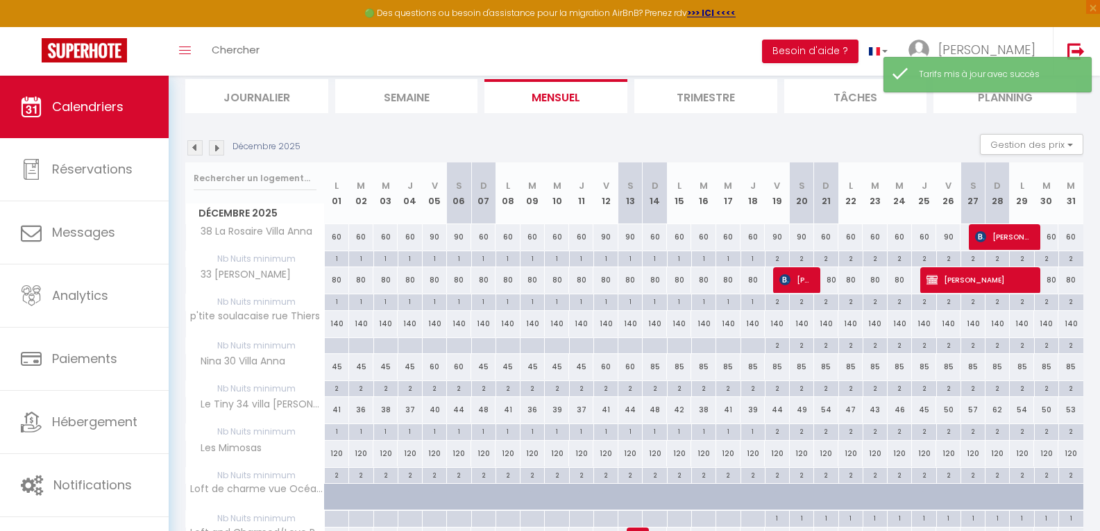
click at [221, 149] on img at bounding box center [216, 147] width 15 height 15
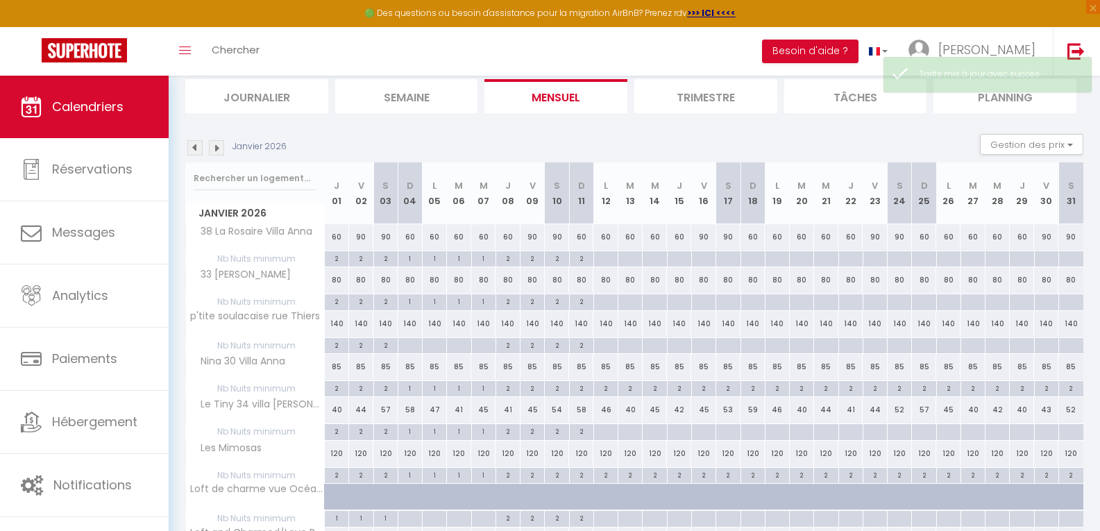
click at [221, 149] on img at bounding box center [216, 147] width 15 height 15
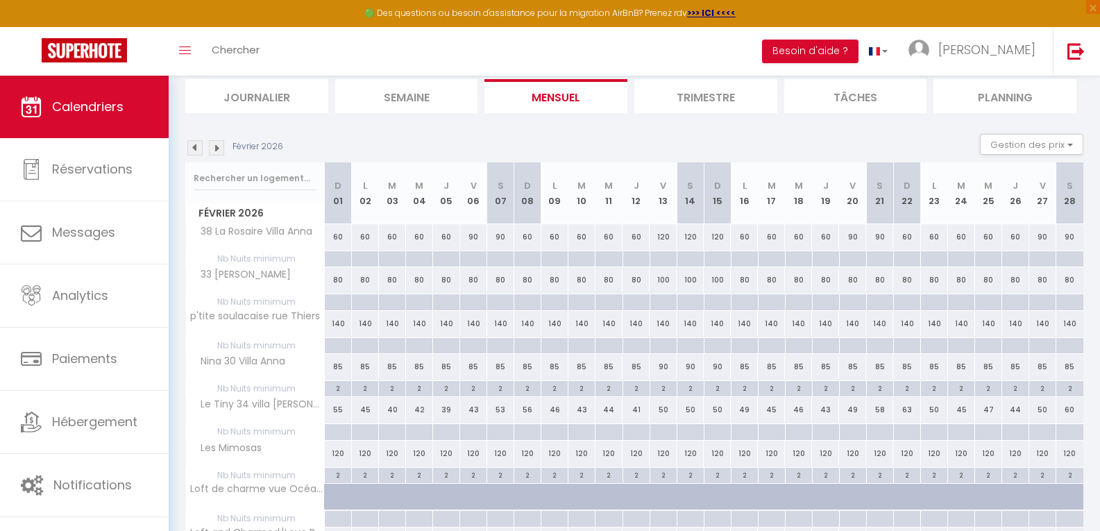
click at [221, 149] on img at bounding box center [216, 147] width 15 height 15
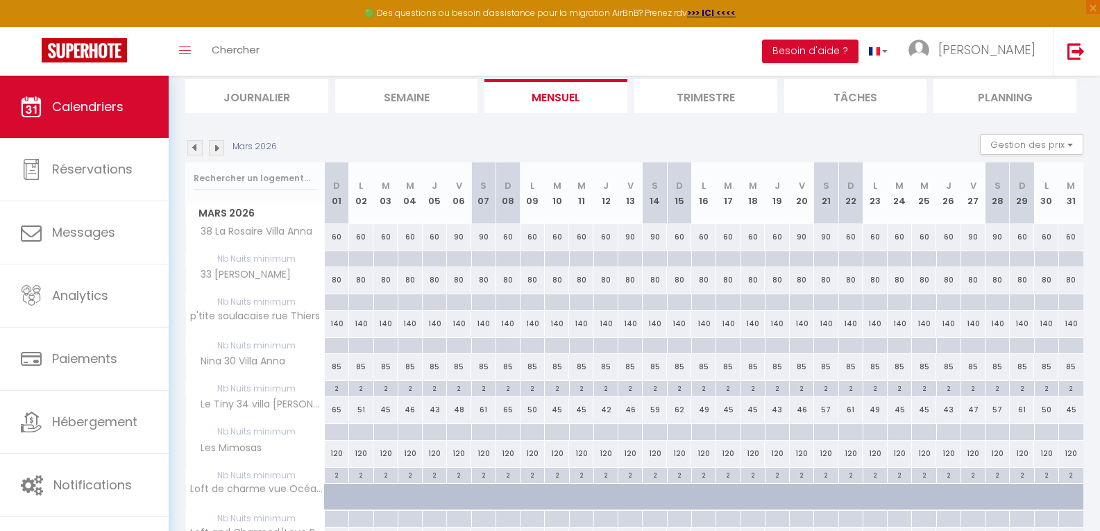
click at [221, 149] on img at bounding box center [216, 147] width 15 height 15
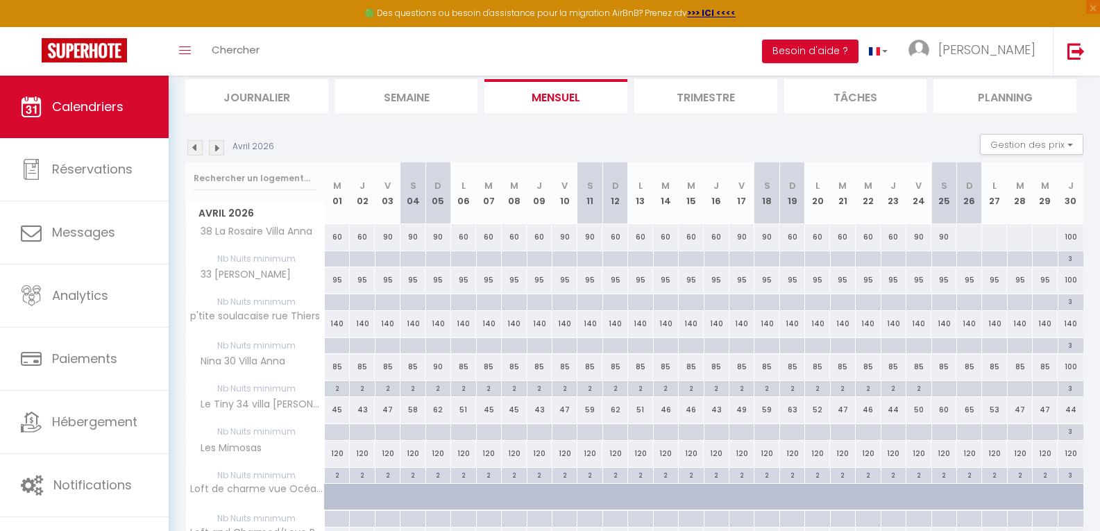
click at [221, 149] on img at bounding box center [216, 147] width 15 height 15
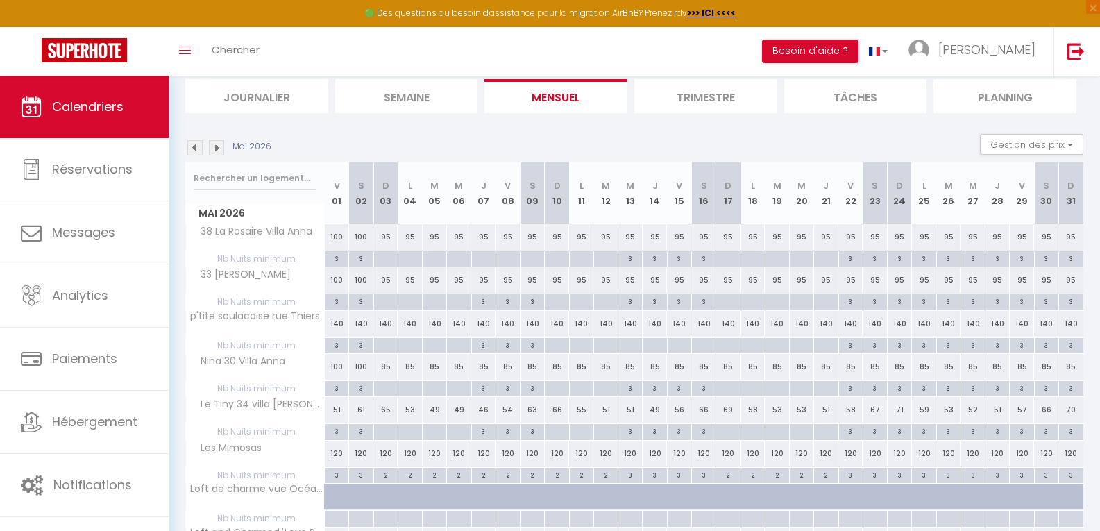
click at [196, 146] on img at bounding box center [194, 147] width 15 height 15
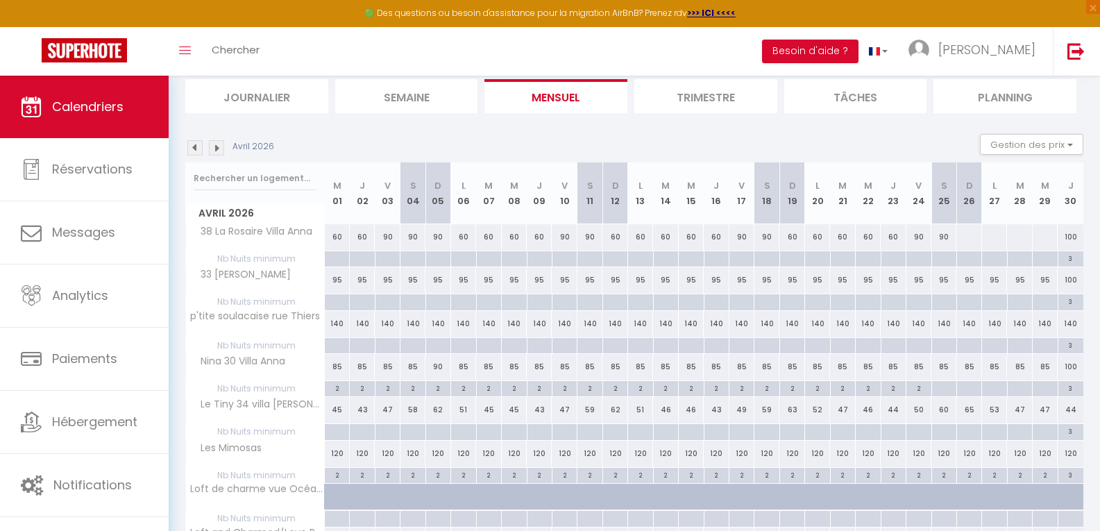
click at [219, 143] on img at bounding box center [216, 147] width 15 height 15
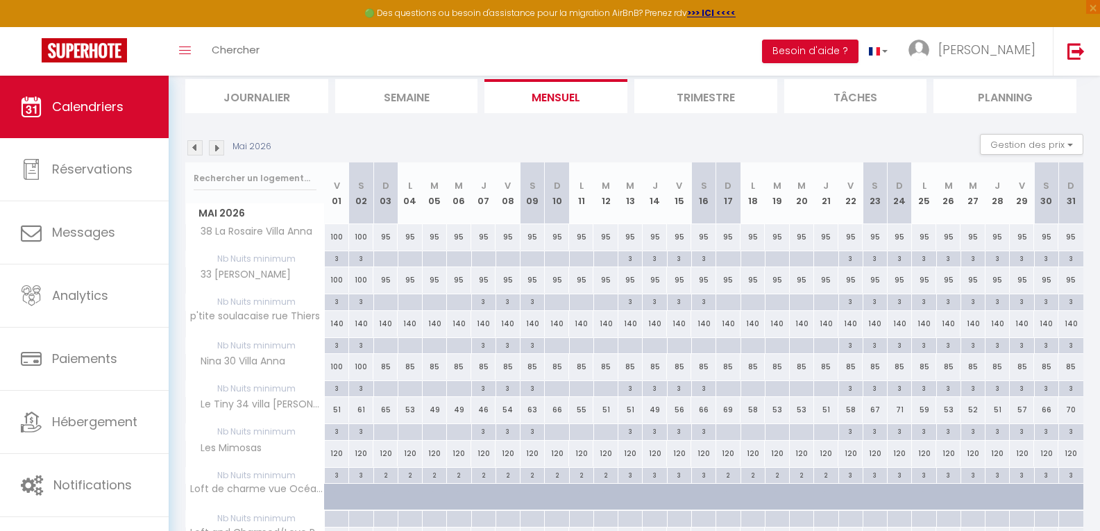
click at [219, 143] on img at bounding box center [216, 147] width 15 height 15
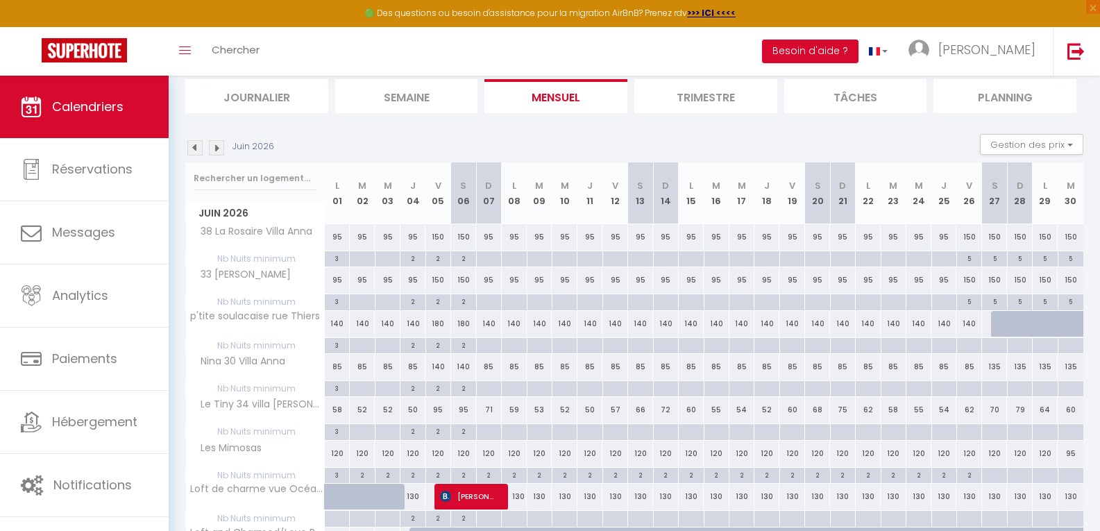
click at [194, 147] on img at bounding box center [194, 147] width 15 height 15
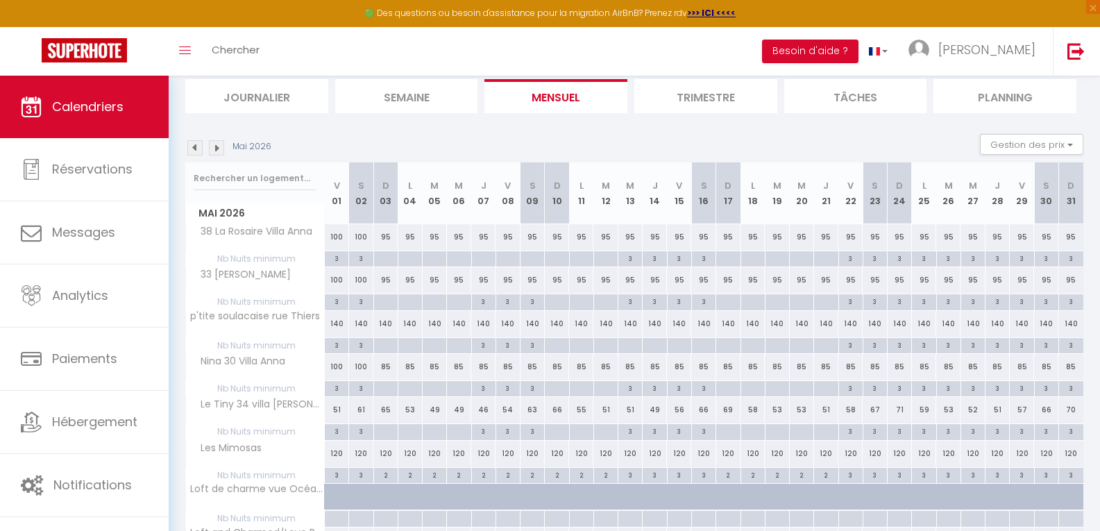
click at [214, 147] on img at bounding box center [216, 147] width 15 height 15
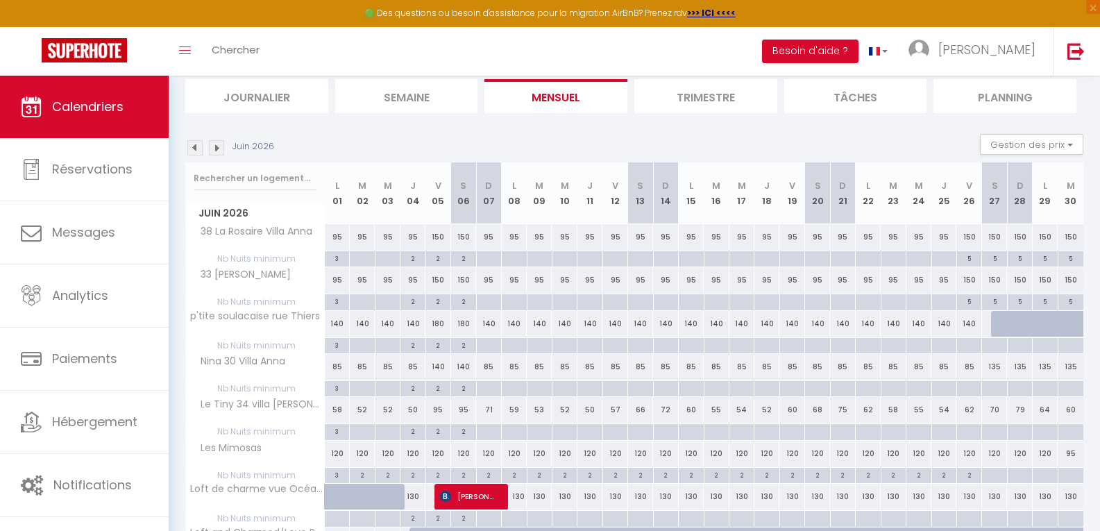
click at [193, 151] on img at bounding box center [194, 147] width 15 height 15
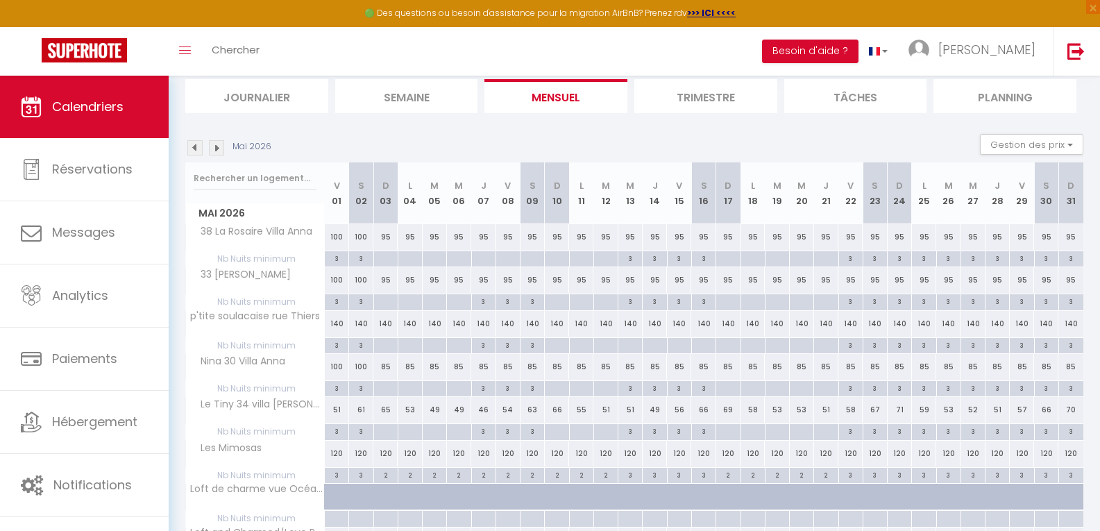
click at [193, 151] on img at bounding box center [194, 147] width 15 height 15
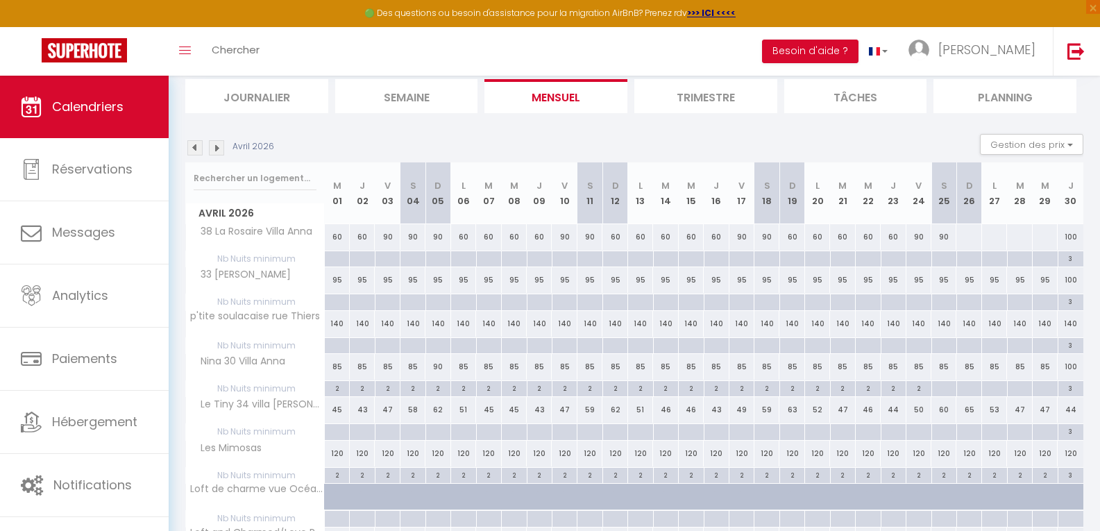
click at [219, 148] on img at bounding box center [216, 147] width 15 height 15
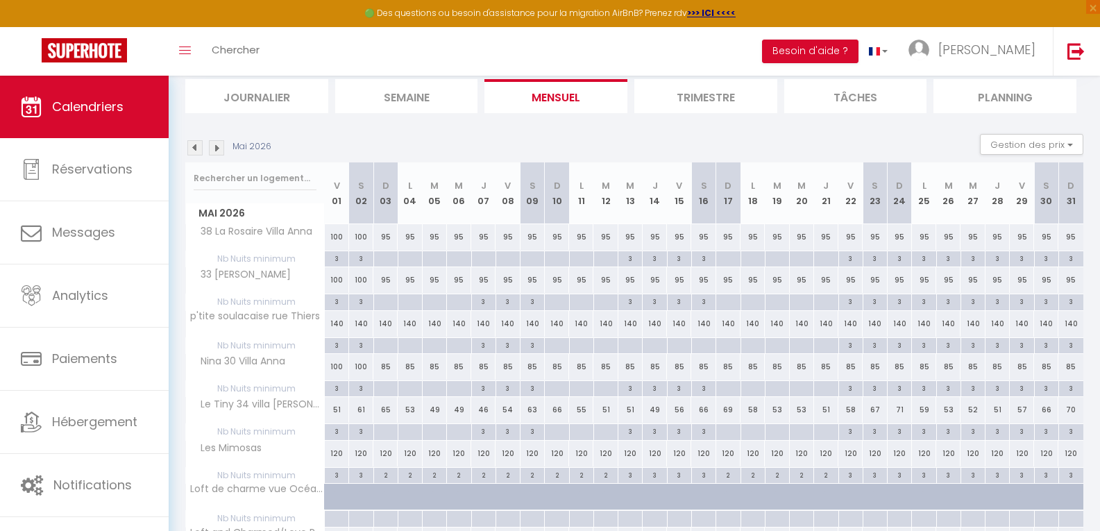
click at [219, 148] on img at bounding box center [216, 147] width 15 height 15
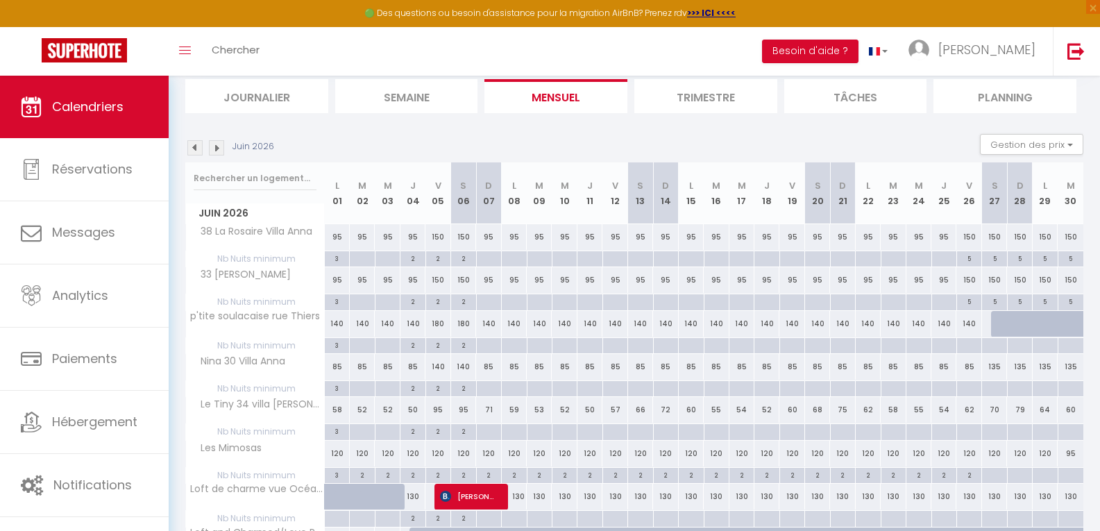
click at [219, 148] on img at bounding box center [216, 147] width 15 height 15
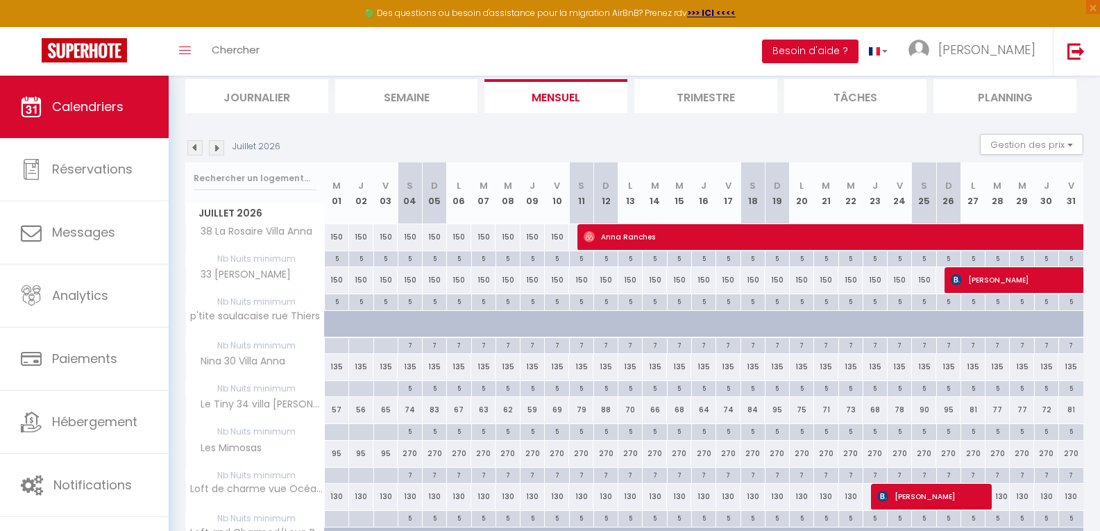
click at [192, 146] on img at bounding box center [194, 147] width 15 height 15
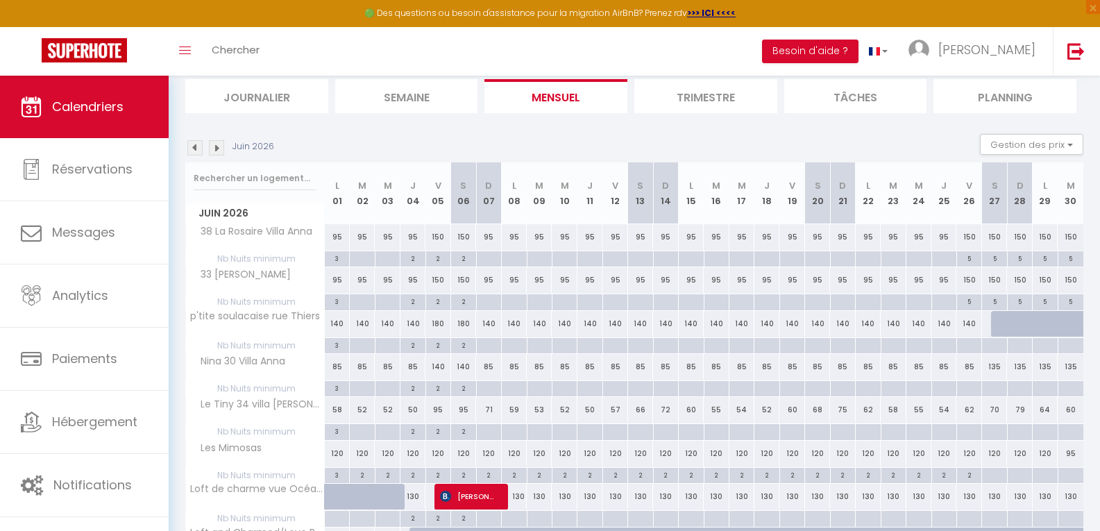
click at [192, 146] on img at bounding box center [194, 147] width 15 height 15
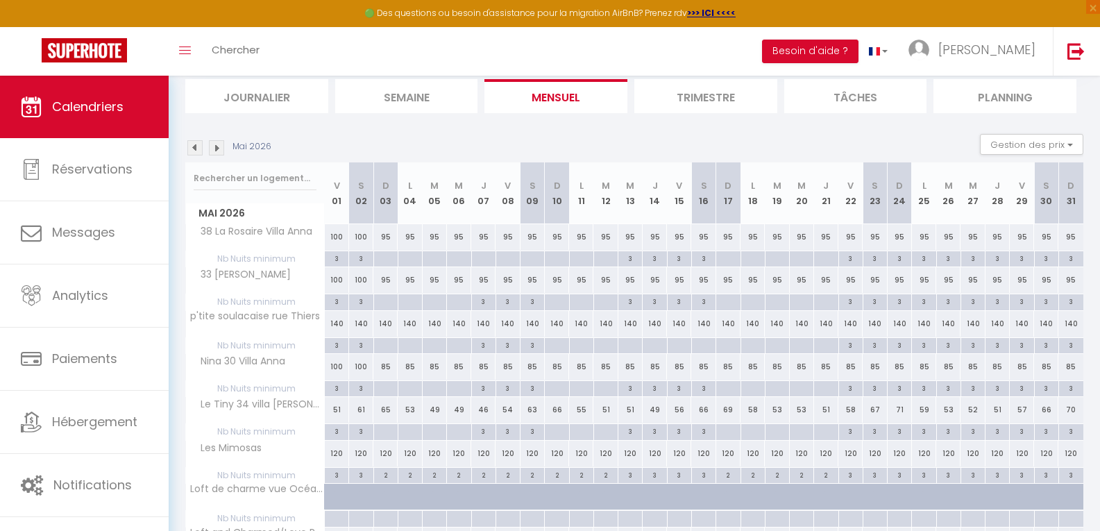
click at [192, 146] on img at bounding box center [194, 147] width 15 height 15
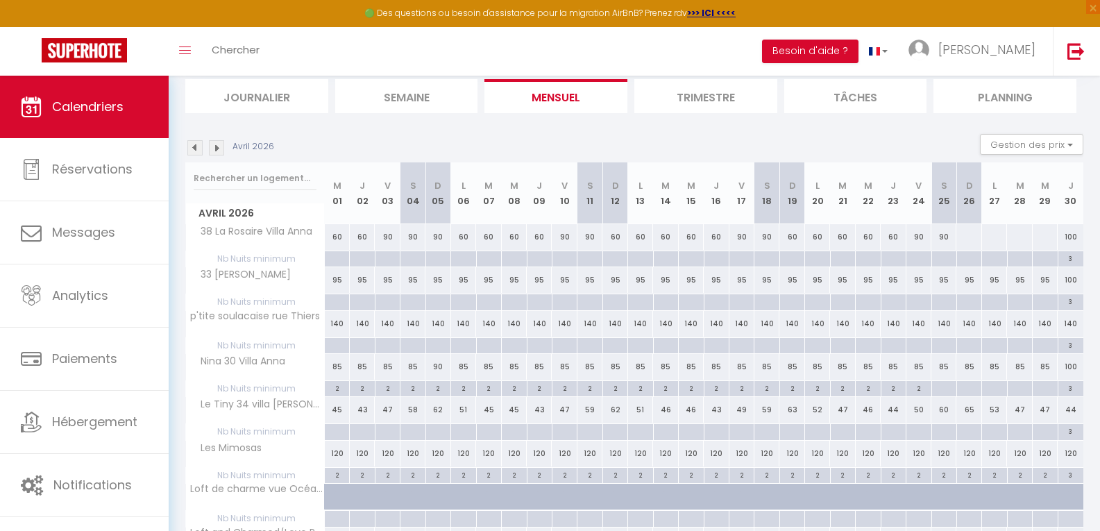
click at [217, 144] on img at bounding box center [216, 147] width 15 height 15
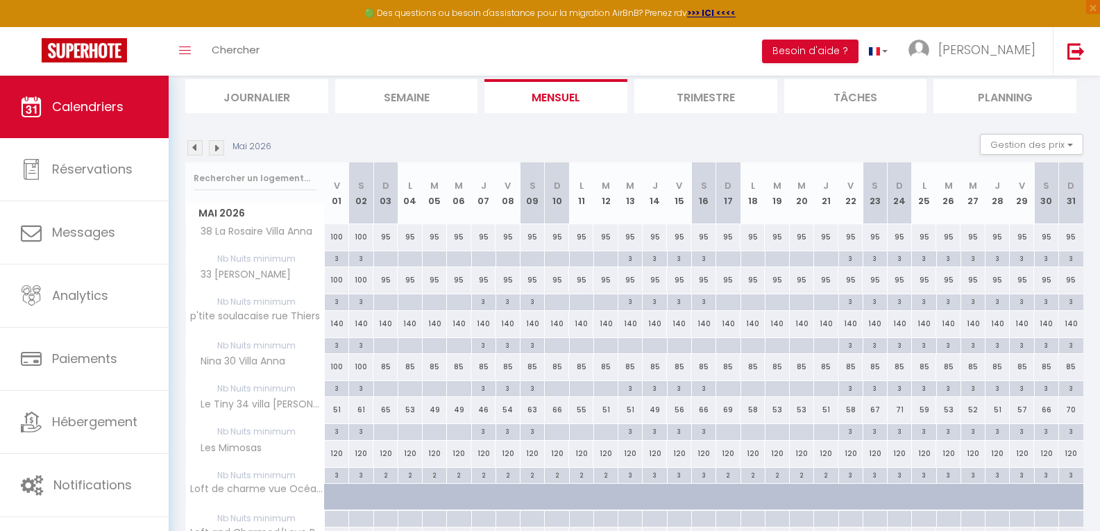
click at [217, 144] on img at bounding box center [216, 147] width 15 height 15
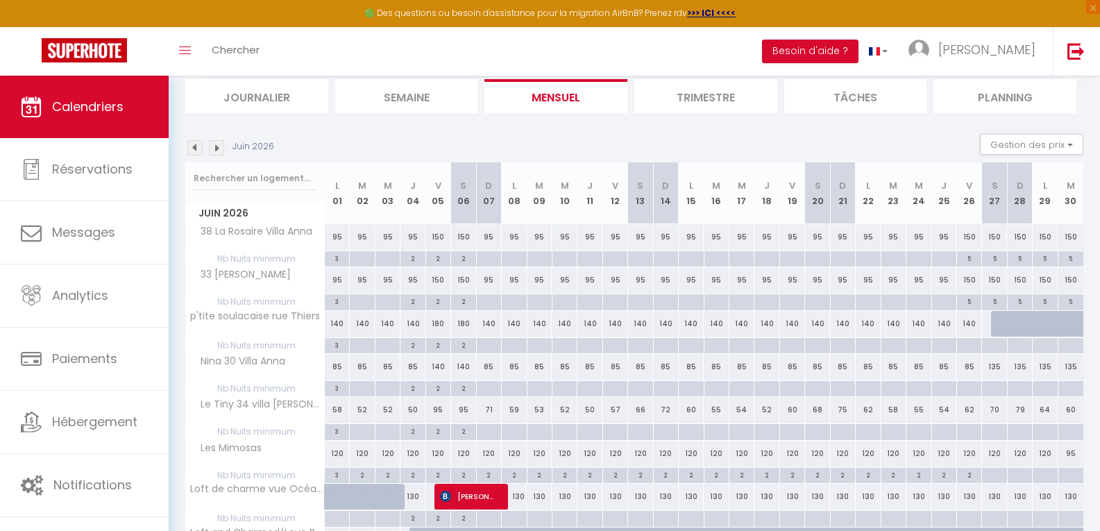
click at [217, 144] on img at bounding box center [216, 147] width 15 height 15
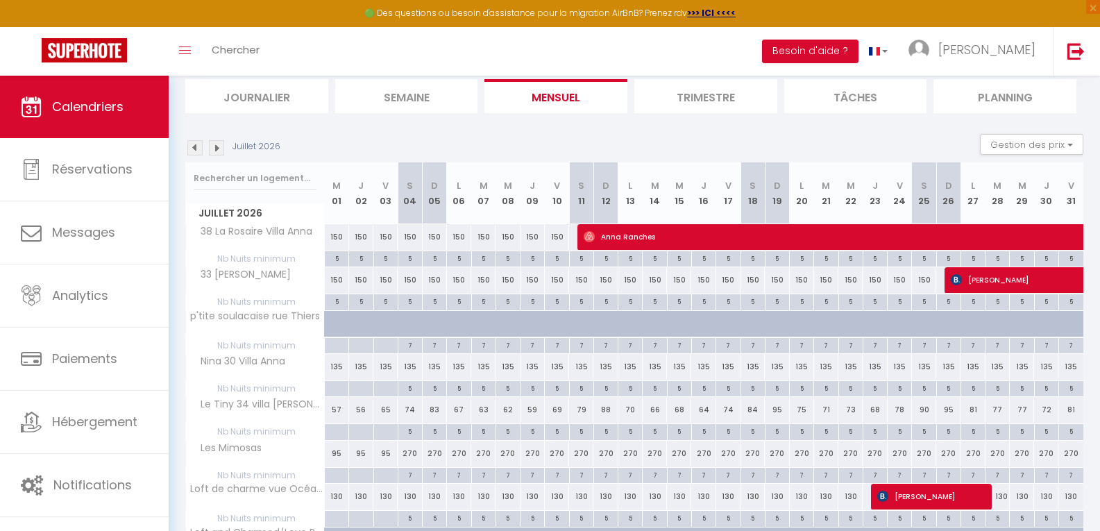
click at [197, 144] on img at bounding box center [194, 147] width 15 height 15
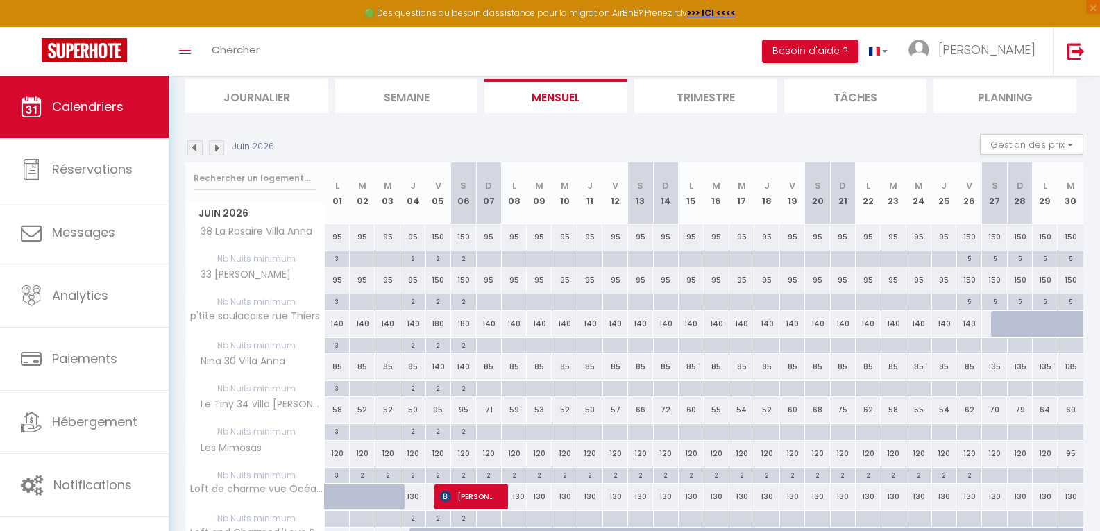
click at [219, 149] on img at bounding box center [216, 147] width 15 height 15
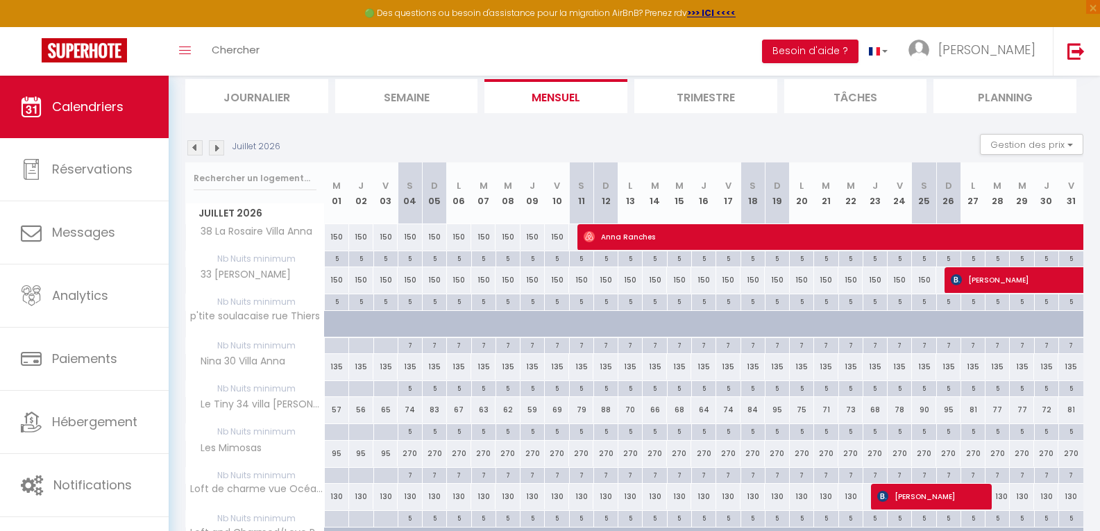
click at [199, 148] on img at bounding box center [194, 147] width 15 height 15
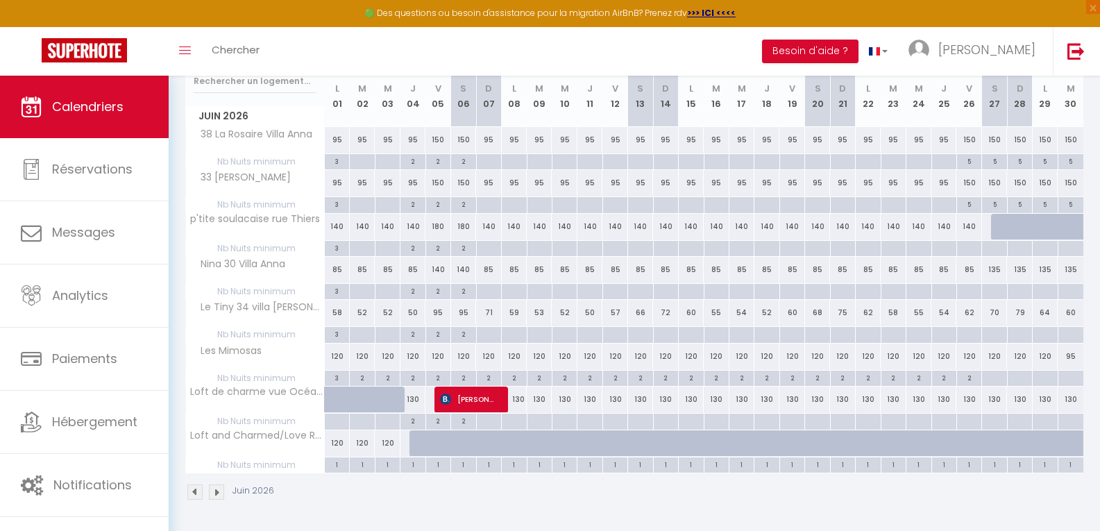
scroll to position [0, 0]
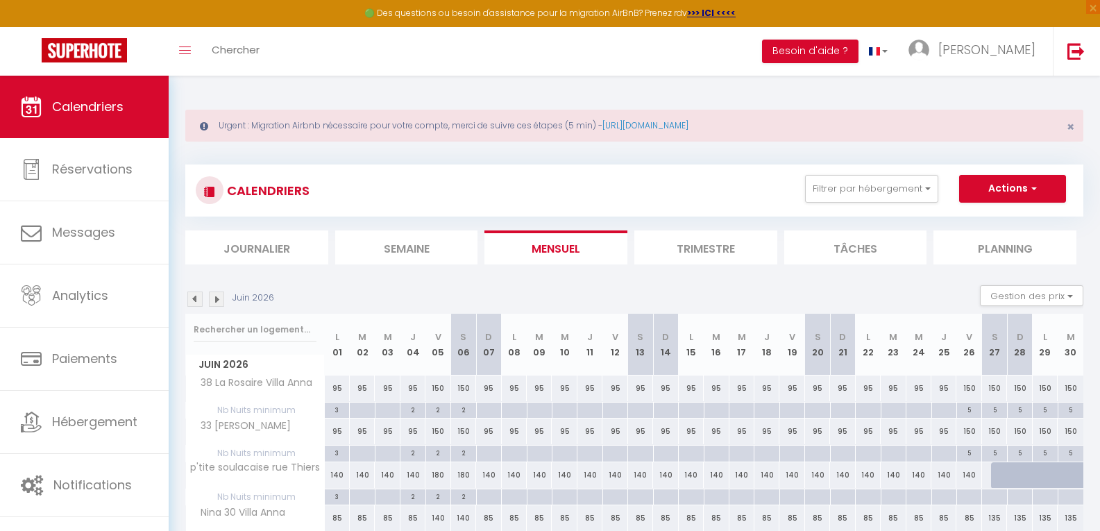
click at [218, 296] on img at bounding box center [216, 299] width 15 height 15
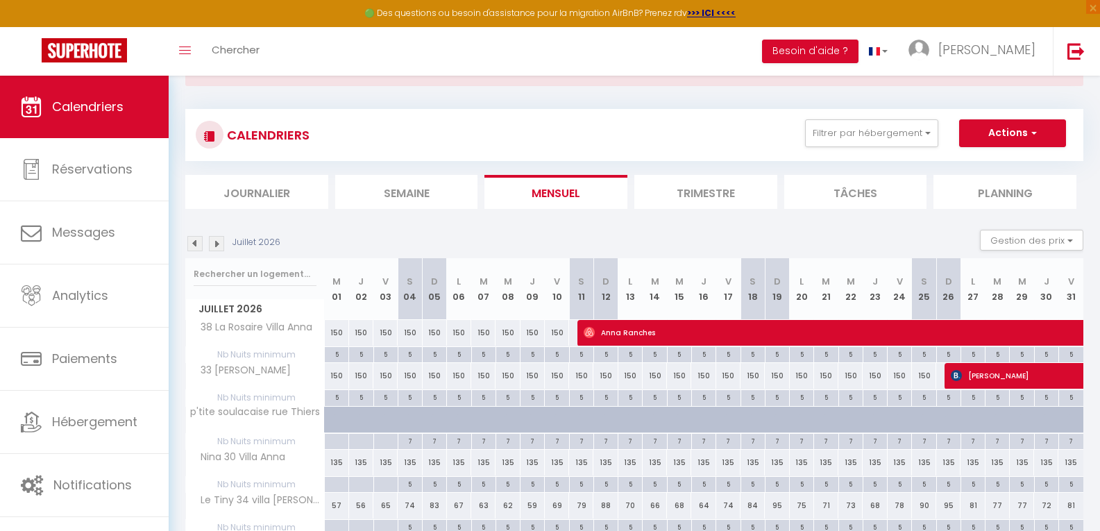
scroll to position [83, 0]
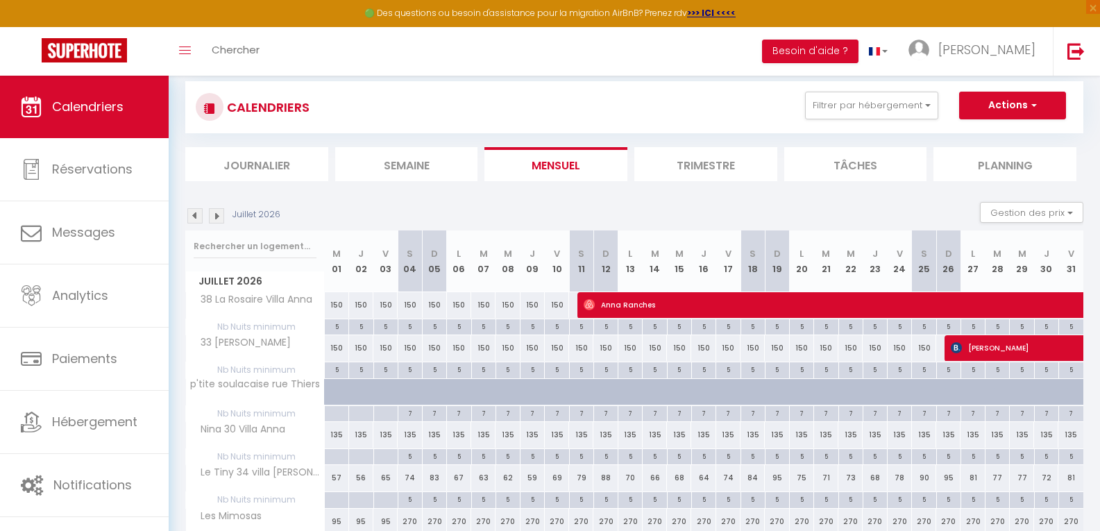
click at [192, 219] on img at bounding box center [194, 215] width 15 height 15
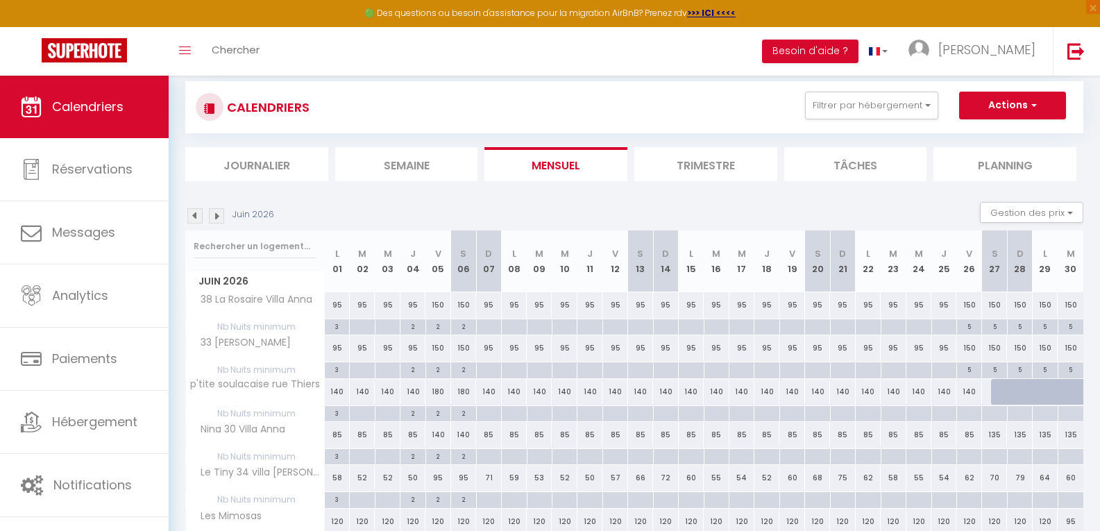
click at [192, 219] on img at bounding box center [194, 215] width 15 height 15
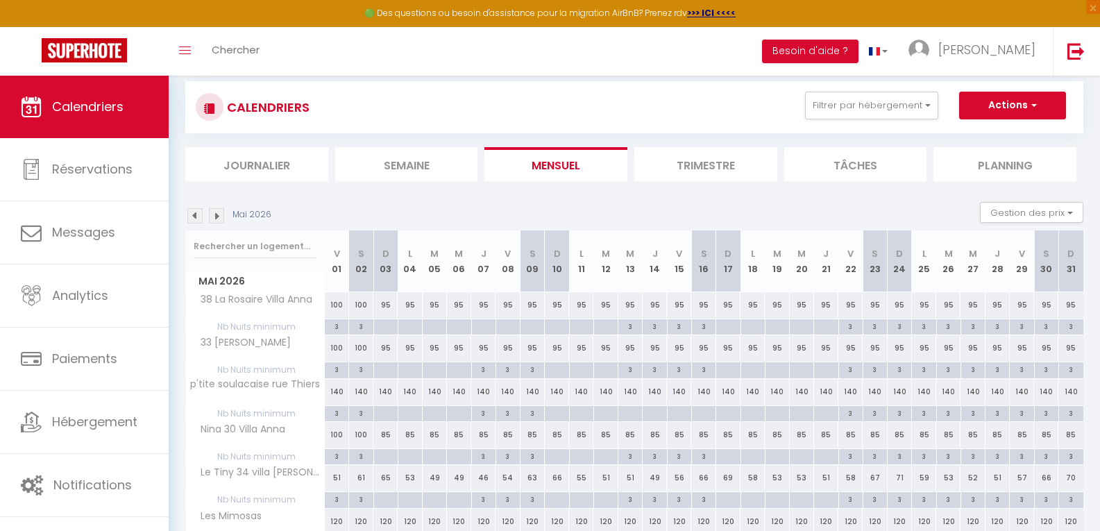
click at [192, 219] on img at bounding box center [194, 215] width 15 height 15
